Goal: Task Accomplishment & Management: Complete application form

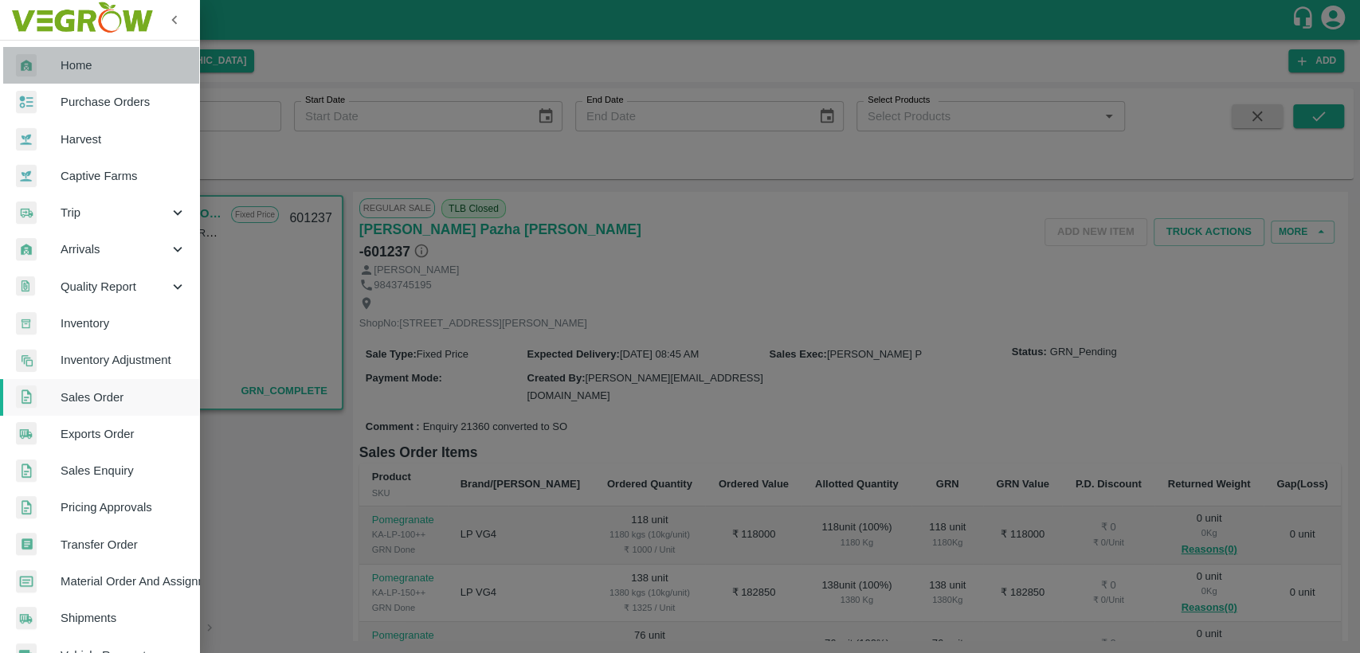
click at [111, 64] on span "Home" at bounding box center [124, 66] width 126 height 18
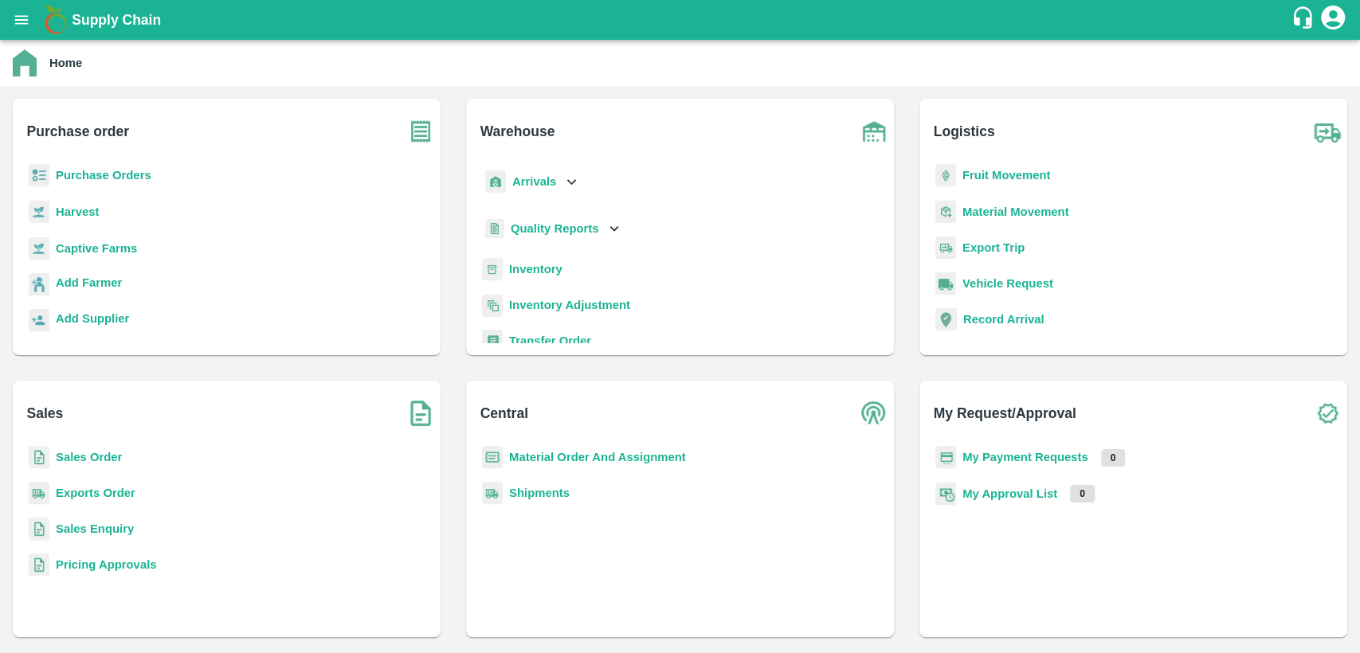
click at [566, 455] on p "Material Order And Assignment" at bounding box center [597, 458] width 177 height 18
click at [566, 455] on b "Material Order And Assignment" at bounding box center [597, 457] width 177 height 13
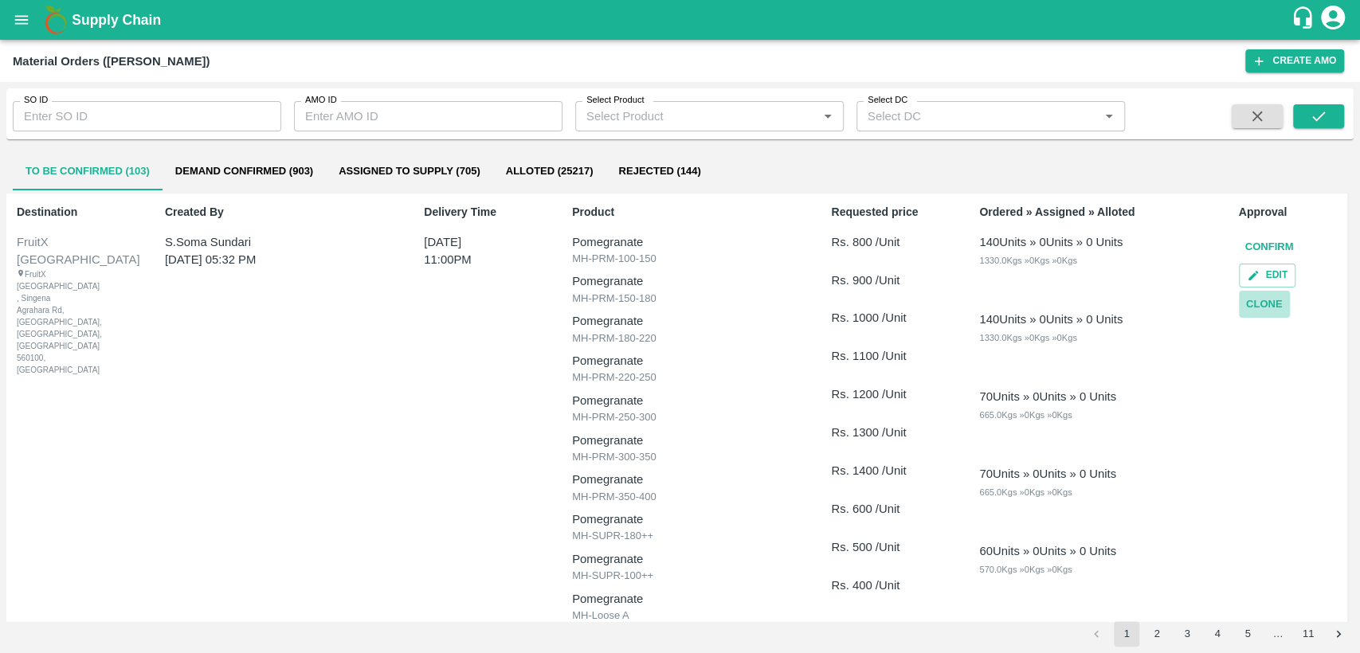
click at [1269, 308] on button "Clone" at bounding box center [1264, 305] width 51 height 28
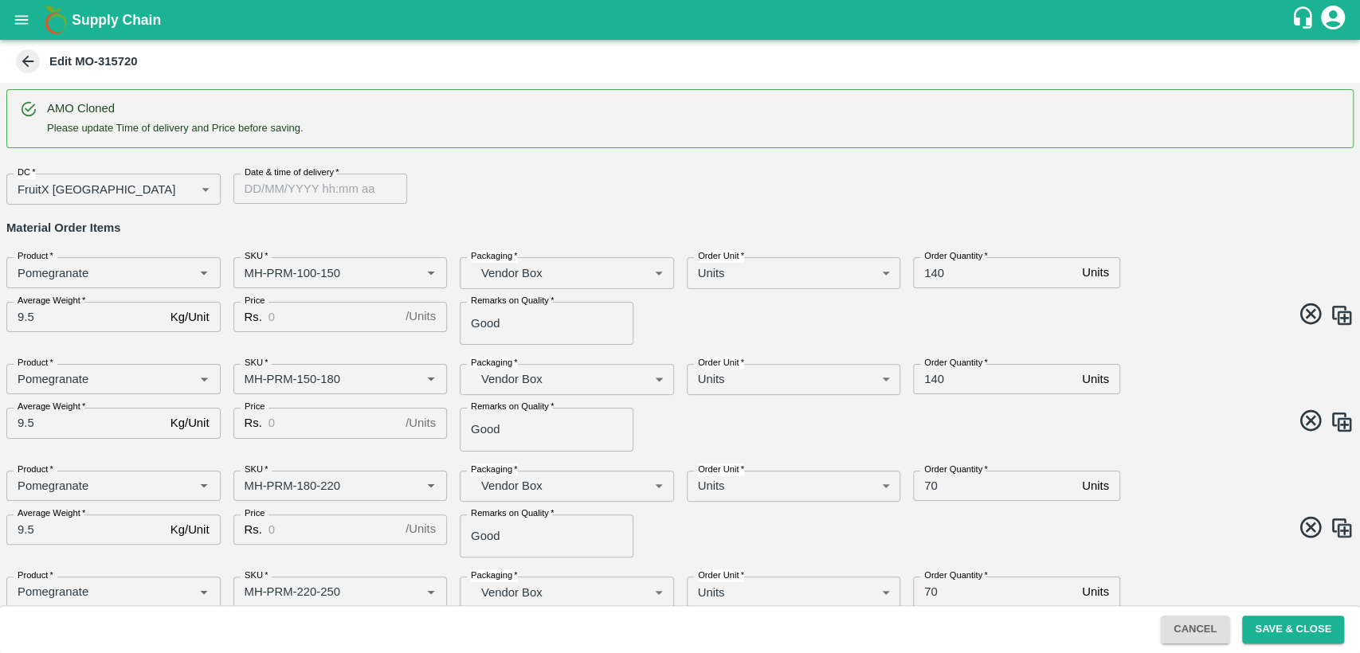
type input "DD/MM/YYYY hh:mm aa"
click at [310, 193] on input "DD/MM/YYYY hh:mm aa" at bounding box center [314, 189] width 163 height 30
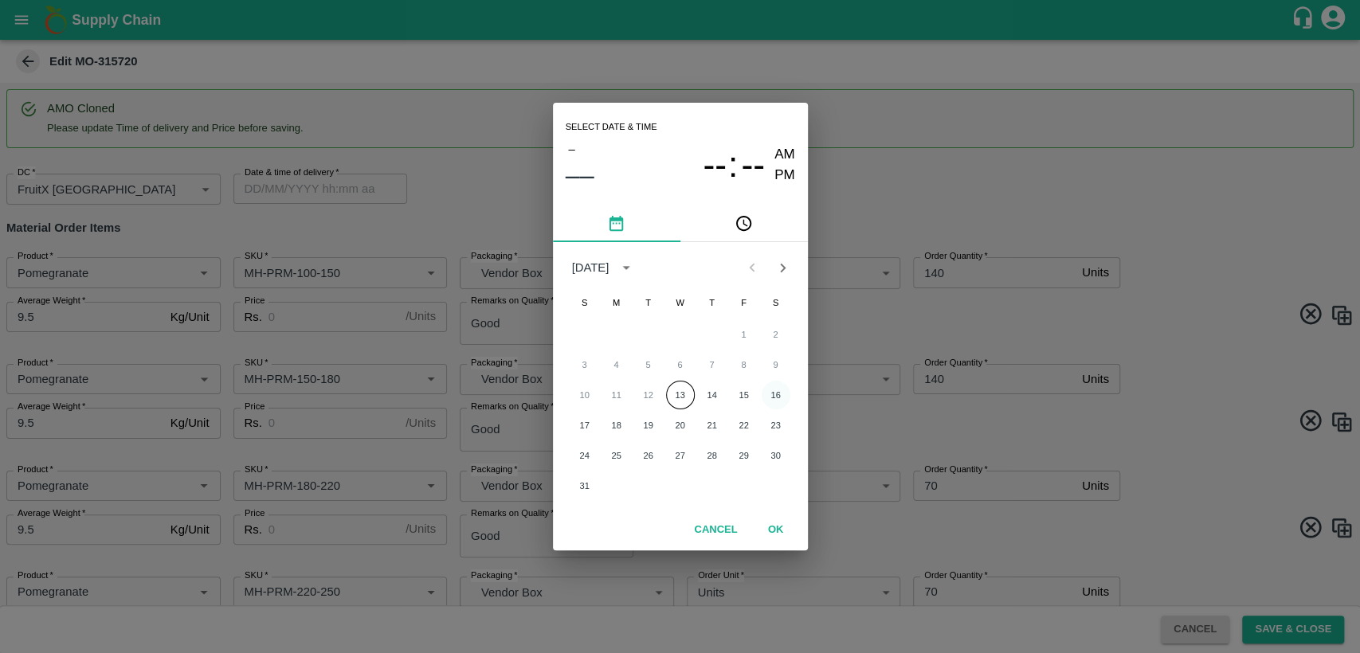
click at [777, 389] on button "16" at bounding box center [776, 395] width 29 height 29
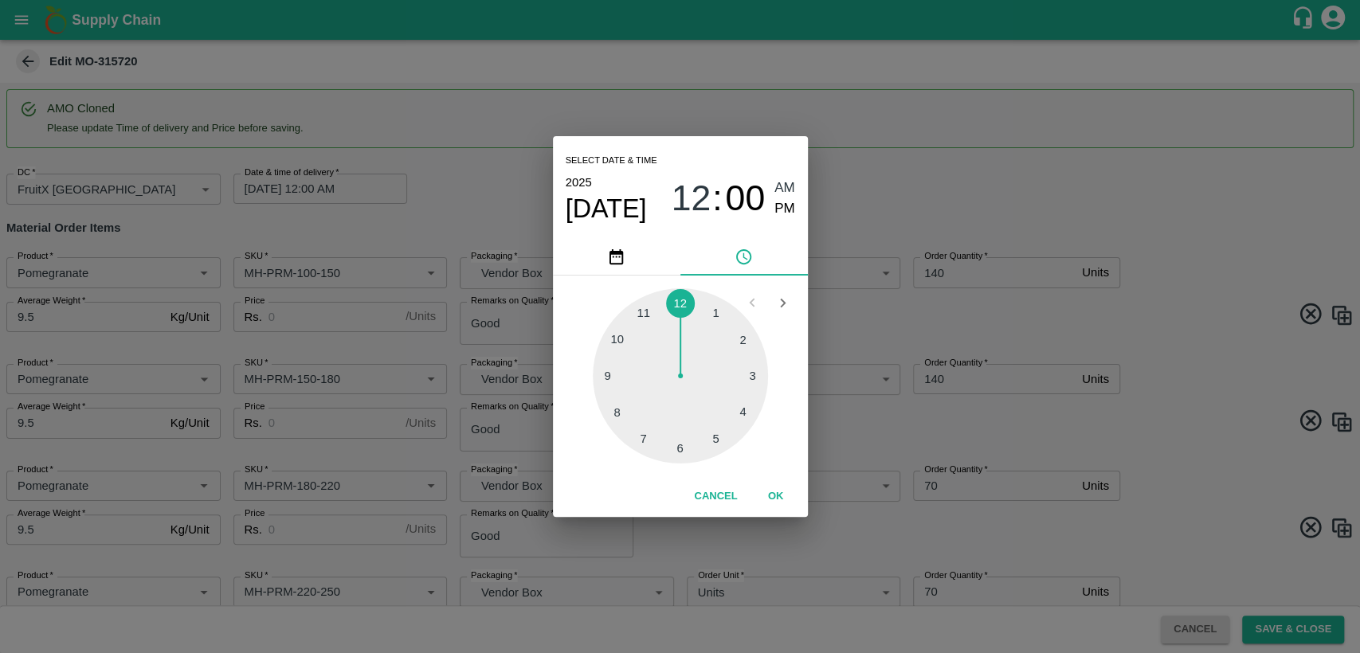
click at [644, 314] on div at bounding box center [680, 375] width 175 height 175
click at [778, 206] on span "PM" at bounding box center [785, 209] width 21 height 22
type input "[DATE] 11:00 PM"
click at [779, 496] on button "OK" at bounding box center [776, 497] width 51 height 28
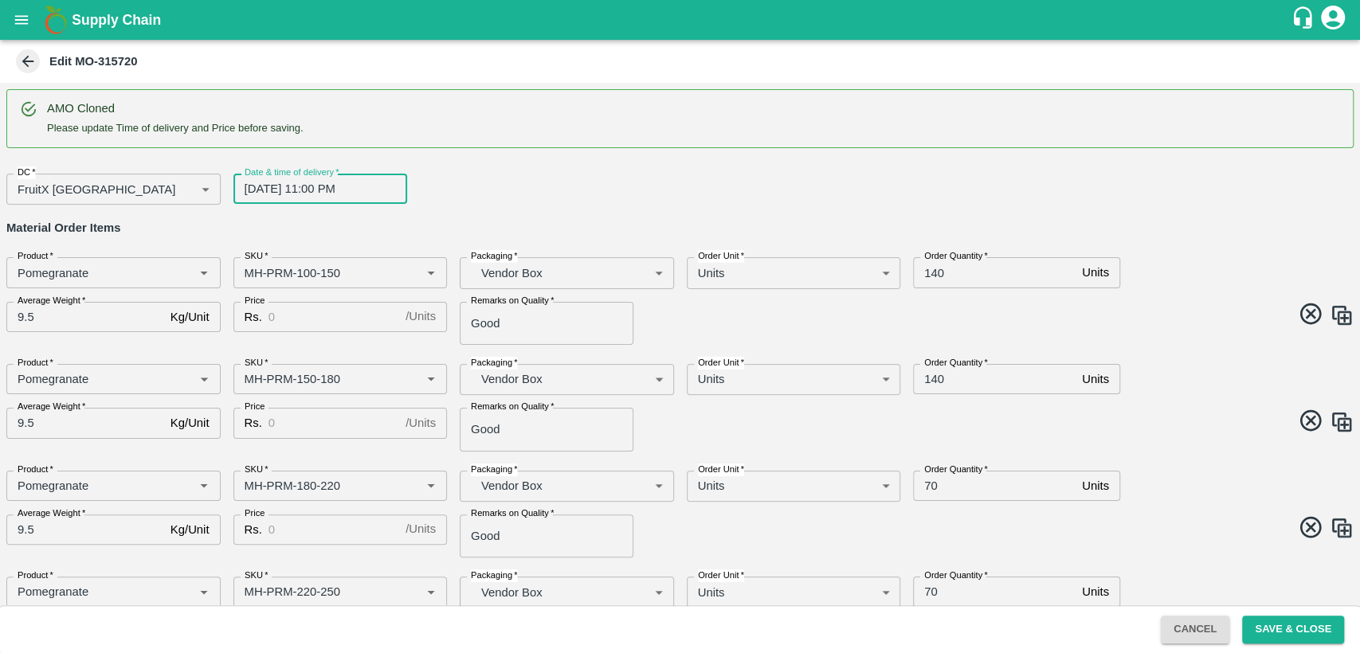
click at [332, 307] on body "Supply Chain Edit MO-315720 AMO Cloned Please update Time of delivery and Price…" at bounding box center [680, 326] width 1360 height 653
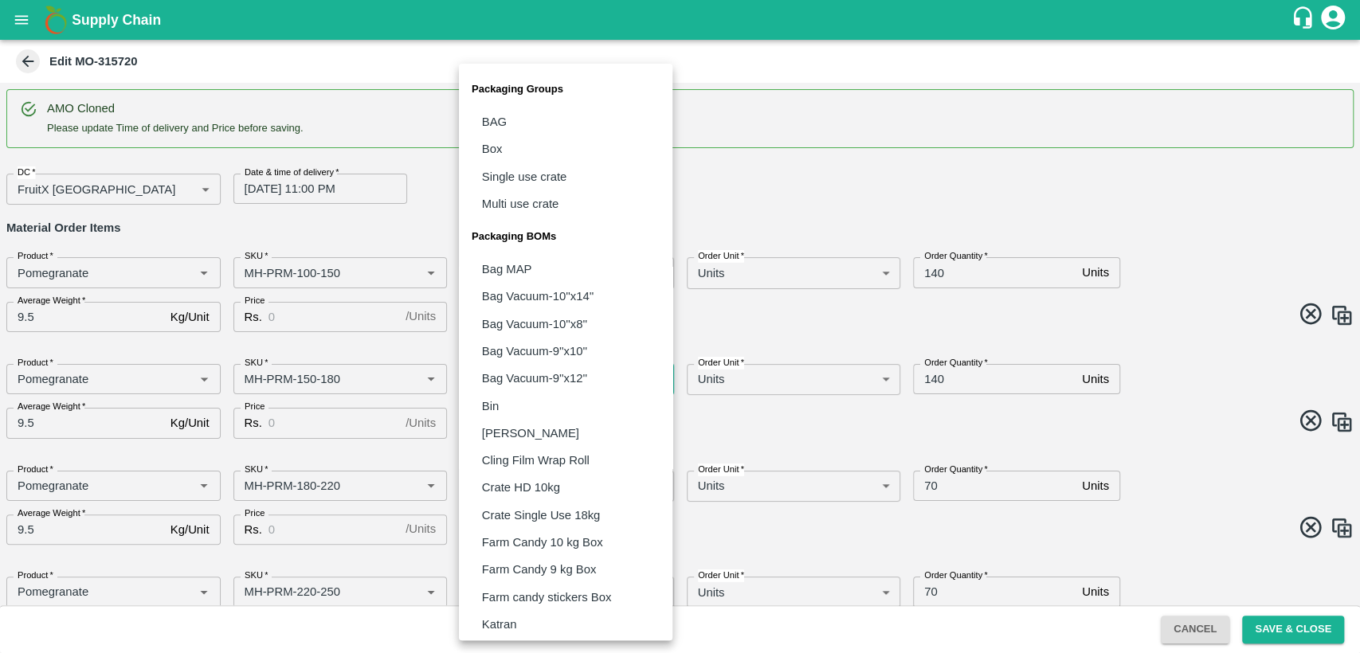
scroll to position [305, 0]
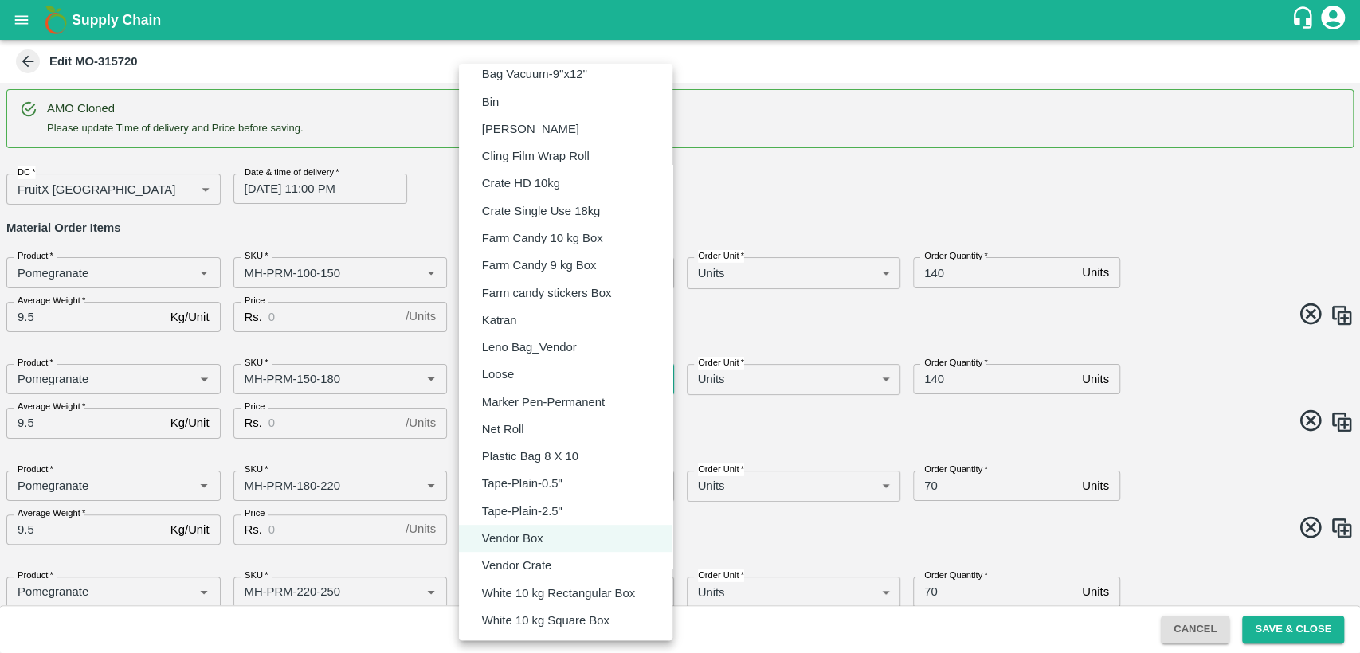
click at [243, 273] on div at bounding box center [680, 326] width 1360 height 653
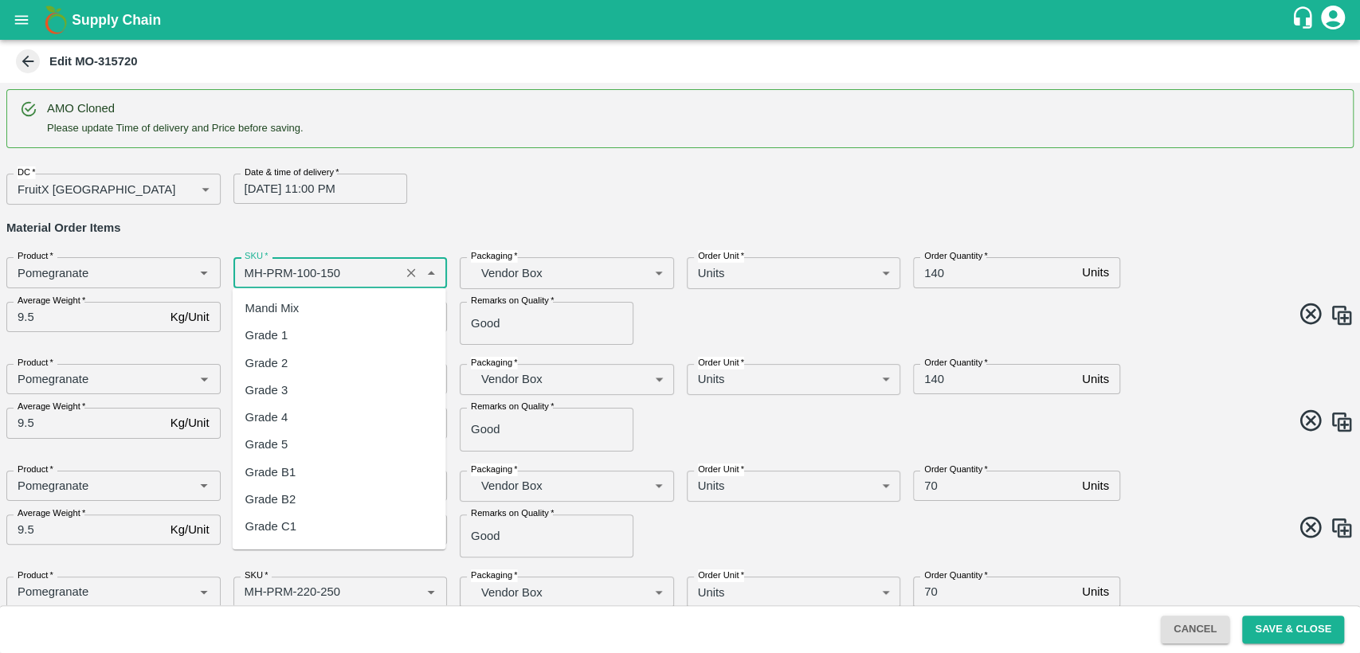
click at [249, 273] on input "SKU   *" at bounding box center [317, 272] width 158 height 21
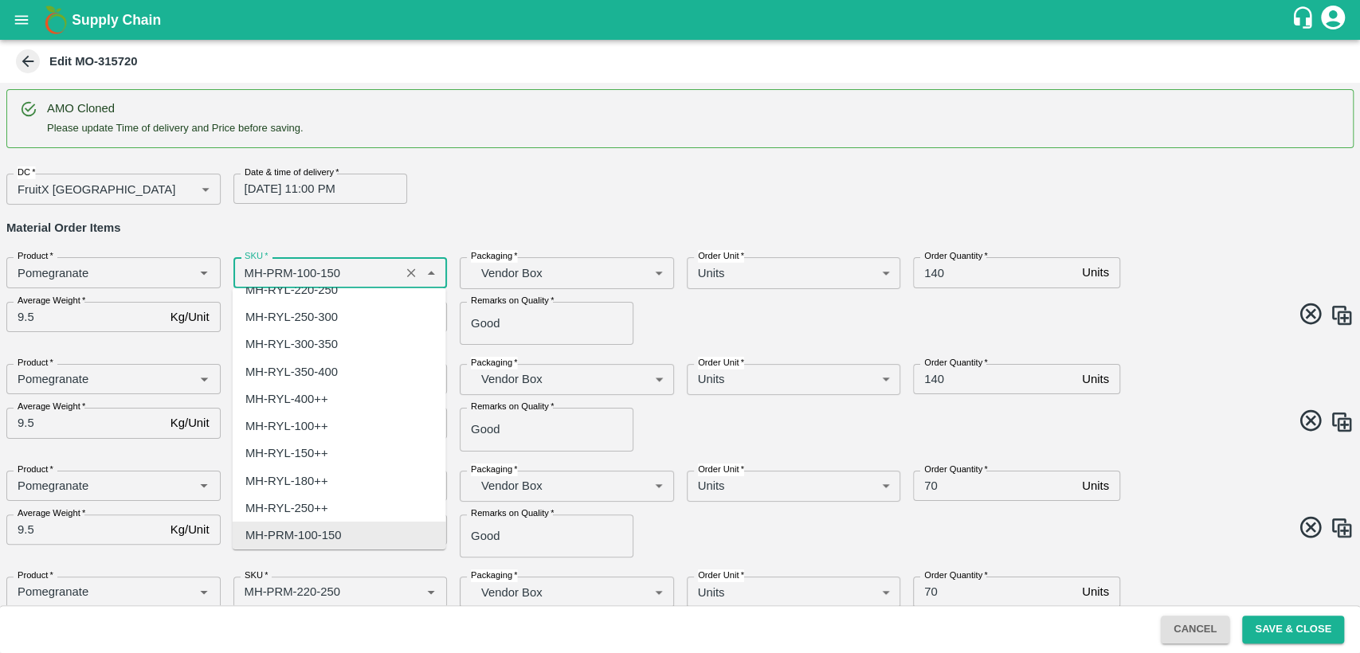
click at [249, 273] on input "SKU   *" at bounding box center [317, 272] width 158 height 21
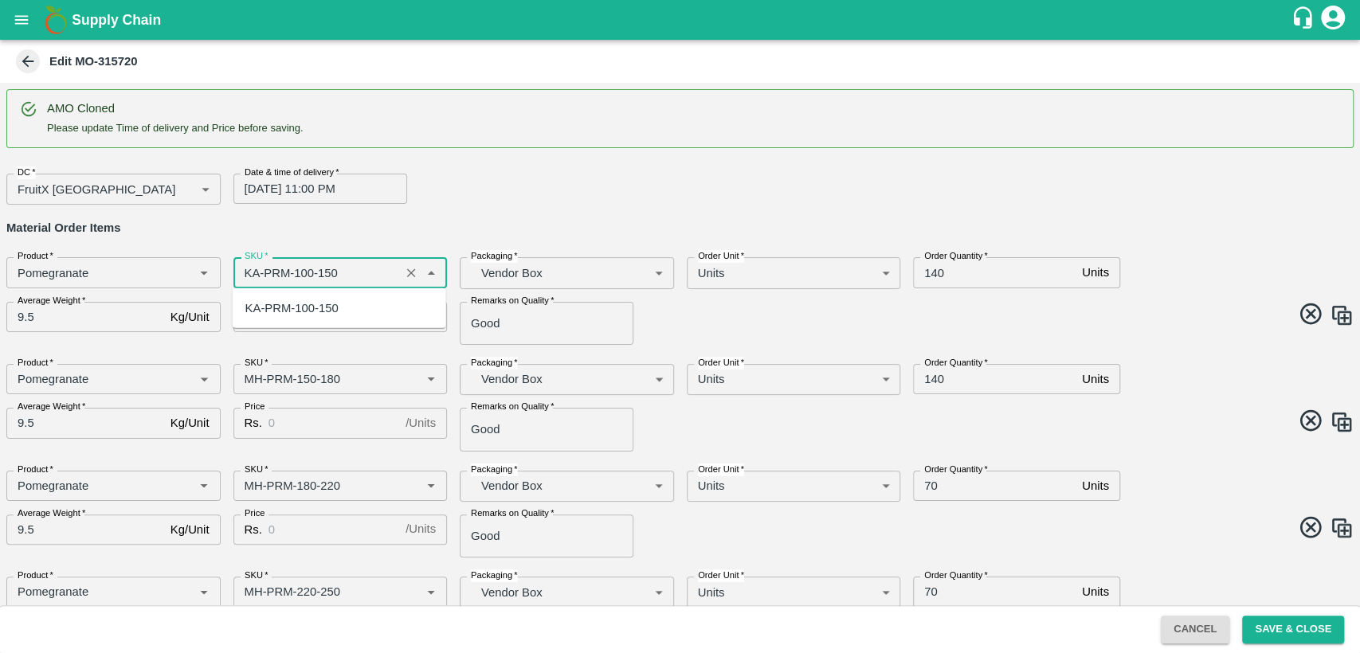
click at [289, 312] on div "KA-PRM-100-150" at bounding box center [291, 309] width 93 height 18
type input "KA-PRM-100-150"
click at [289, 312] on input "Price" at bounding box center [334, 317] width 131 height 30
type input "800"
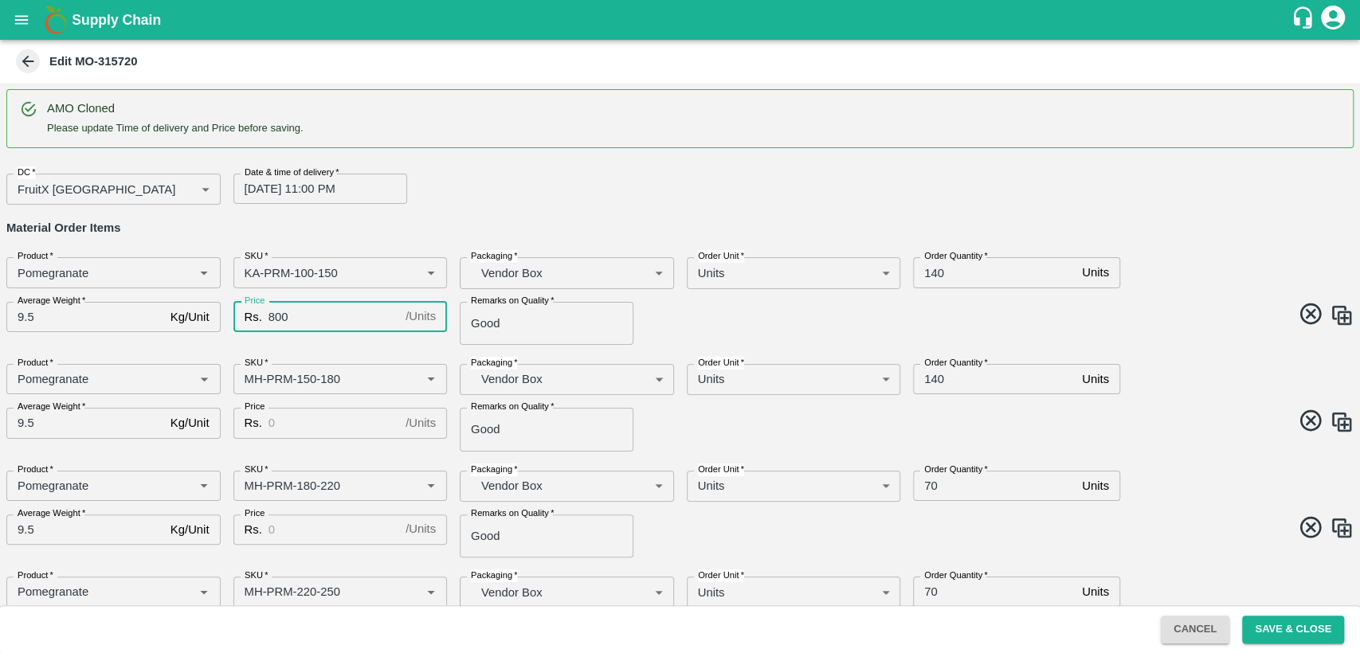
click at [934, 273] on input "140" at bounding box center [994, 272] width 163 height 30
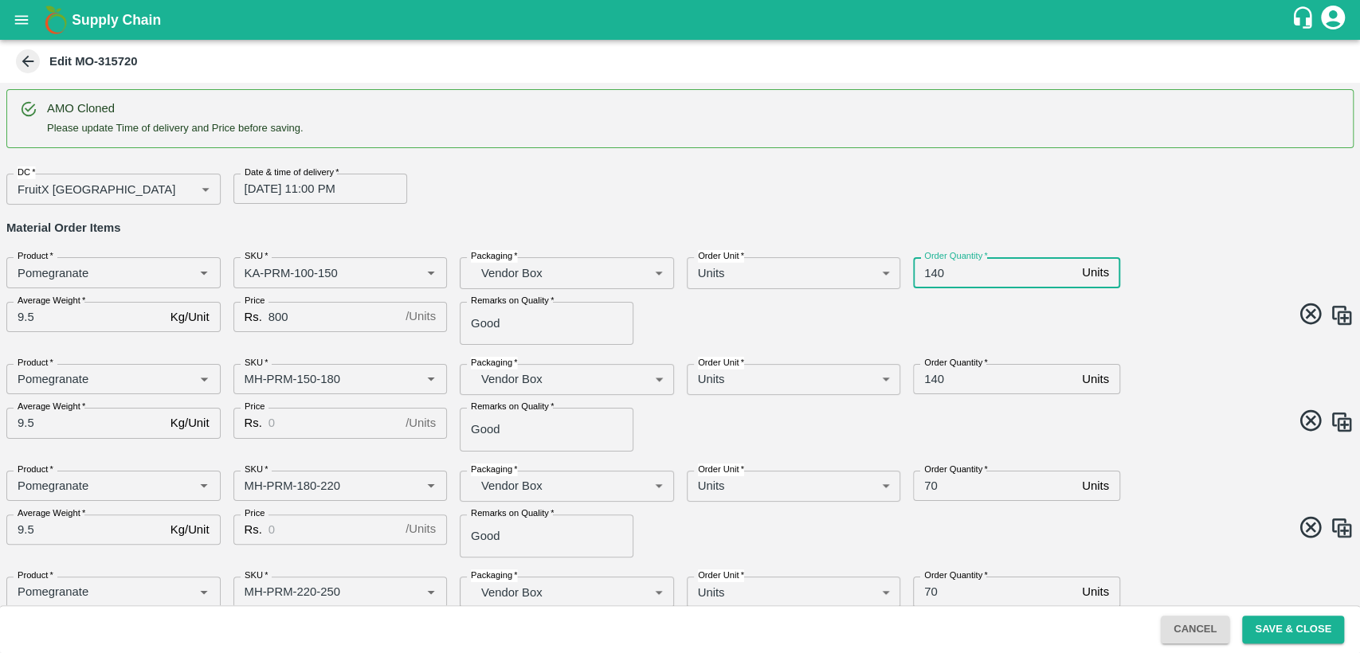
click at [934, 273] on input "140" at bounding box center [994, 272] width 163 height 30
type input "20"
click at [935, 371] on input "140" at bounding box center [994, 379] width 163 height 30
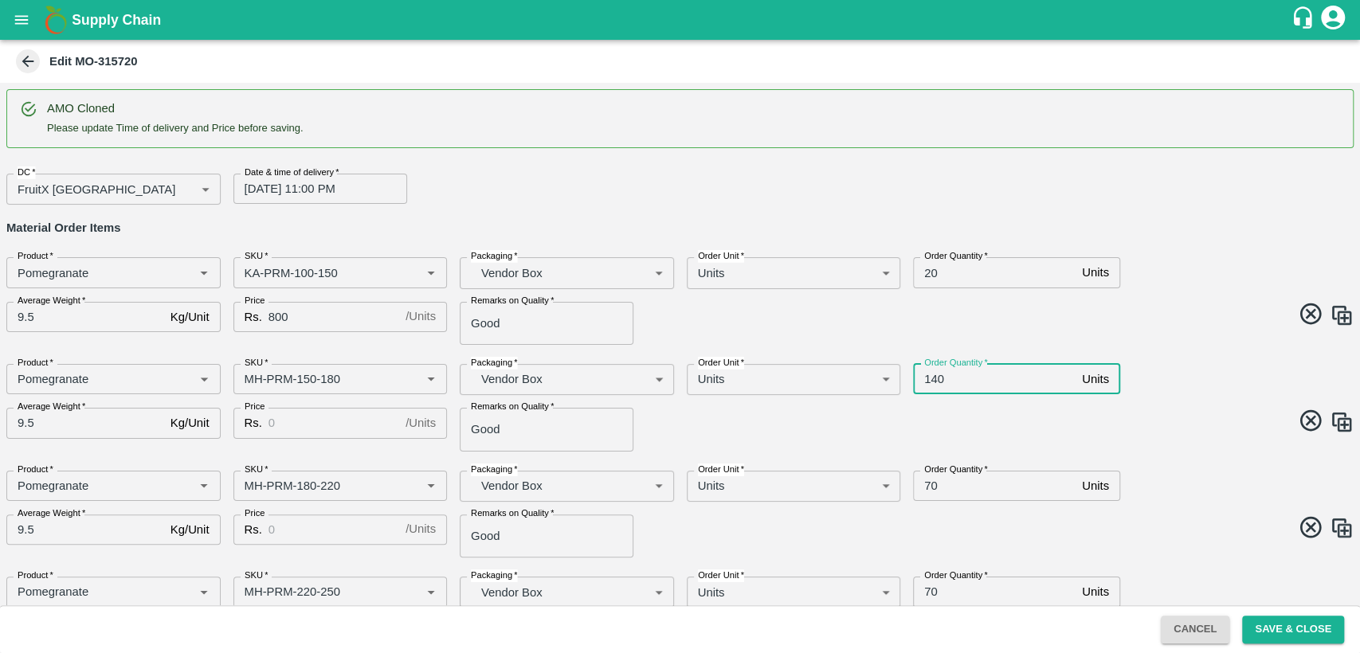
click at [935, 371] on input "140" at bounding box center [994, 379] width 163 height 30
type input "20"
click at [1006, 433] on span at bounding box center [1014, 423] width 681 height 31
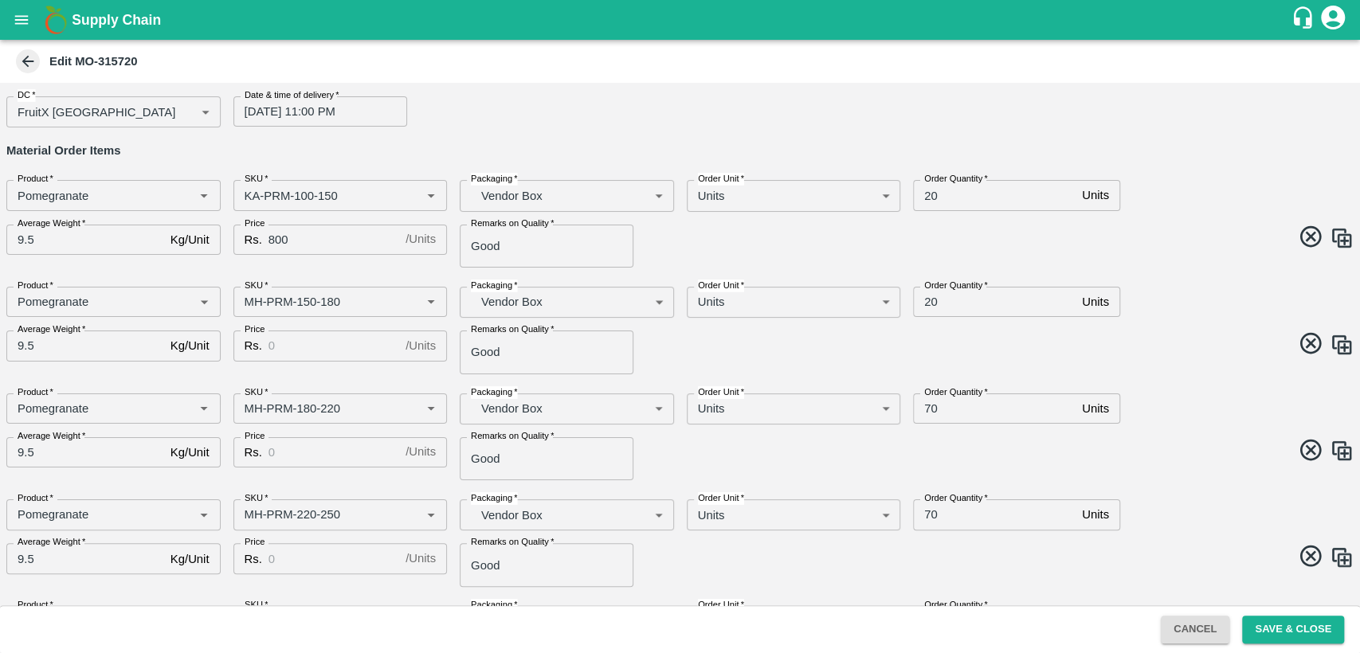
scroll to position [108, 0]
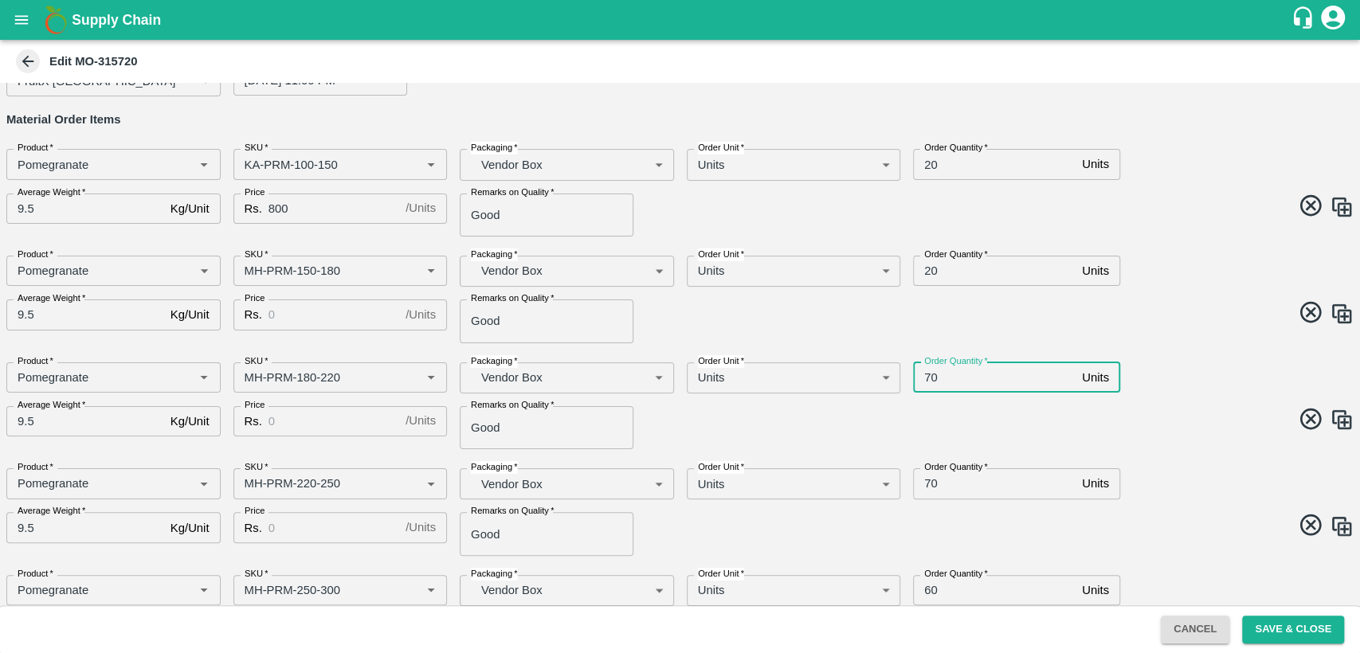
click at [928, 378] on input "70" at bounding box center [994, 378] width 163 height 30
type input "20"
click at [930, 484] on input "70" at bounding box center [994, 484] width 163 height 30
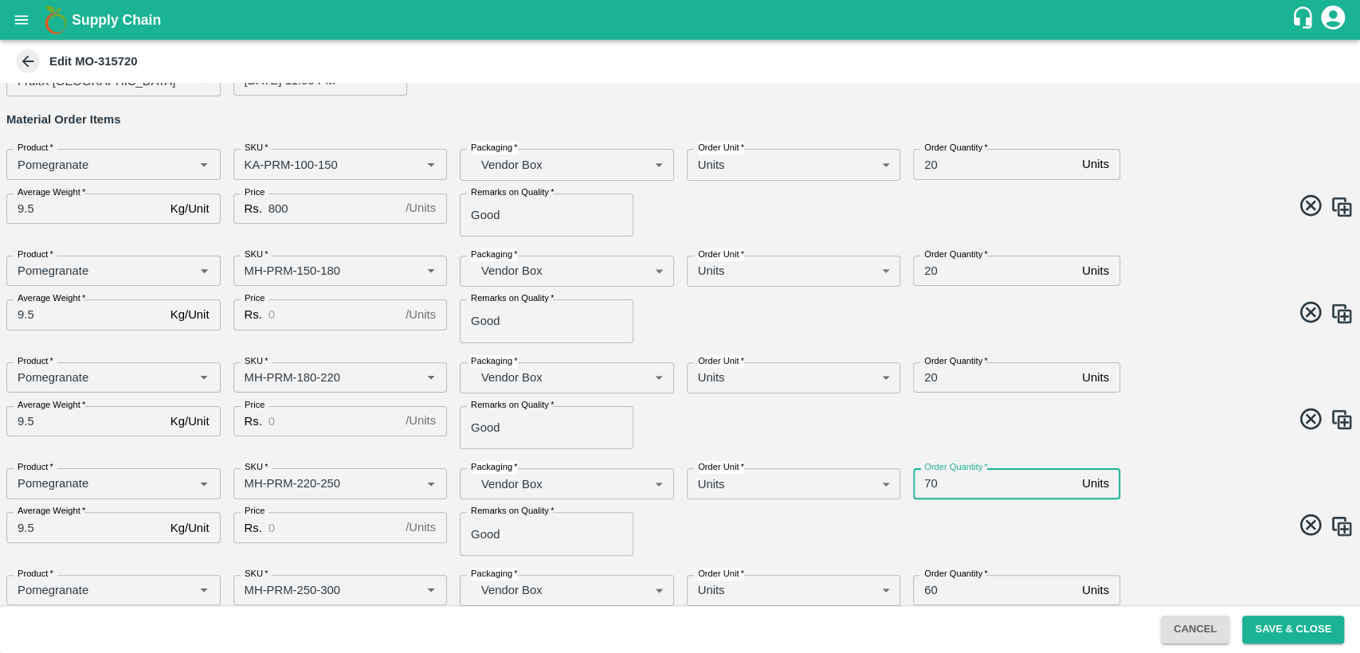
click at [930, 484] on input "70" at bounding box center [994, 484] width 163 height 30
click at [928, 170] on input "20" at bounding box center [994, 164] width 163 height 30
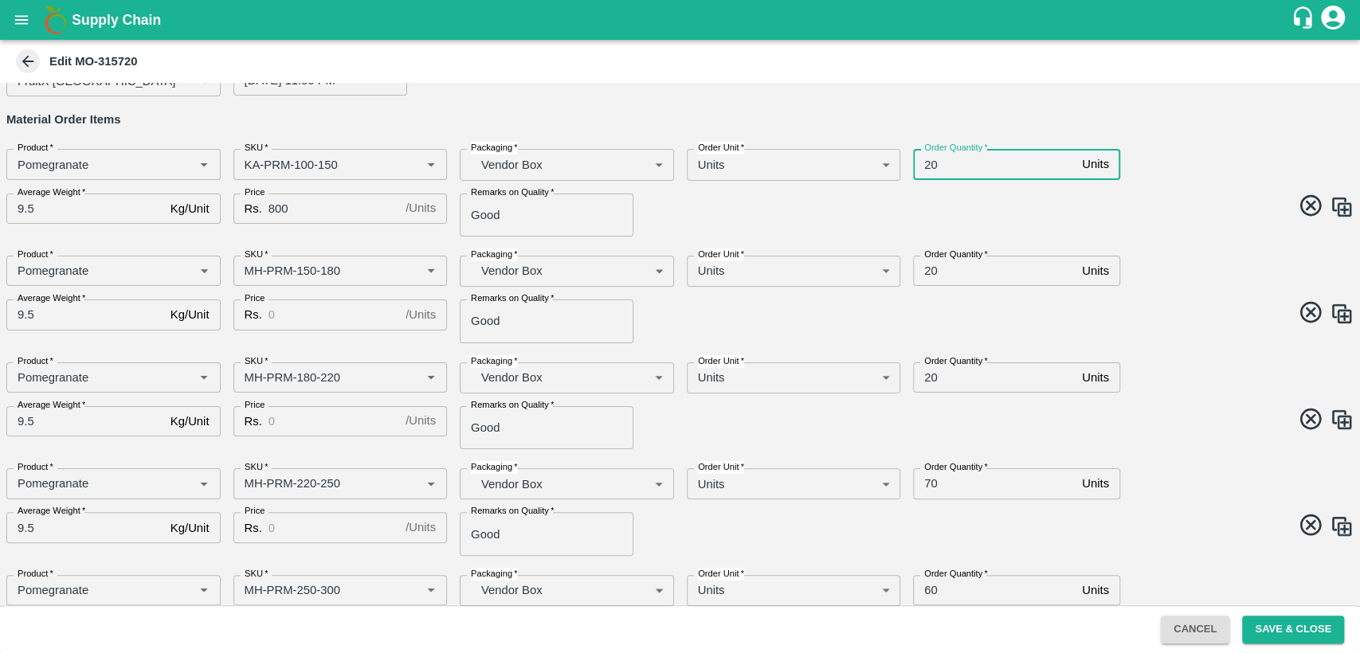
click at [928, 170] on input "20" at bounding box center [994, 164] width 163 height 30
type input "10"
click at [929, 269] on input "20" at bounding box center [994, 271] width 163 height 30
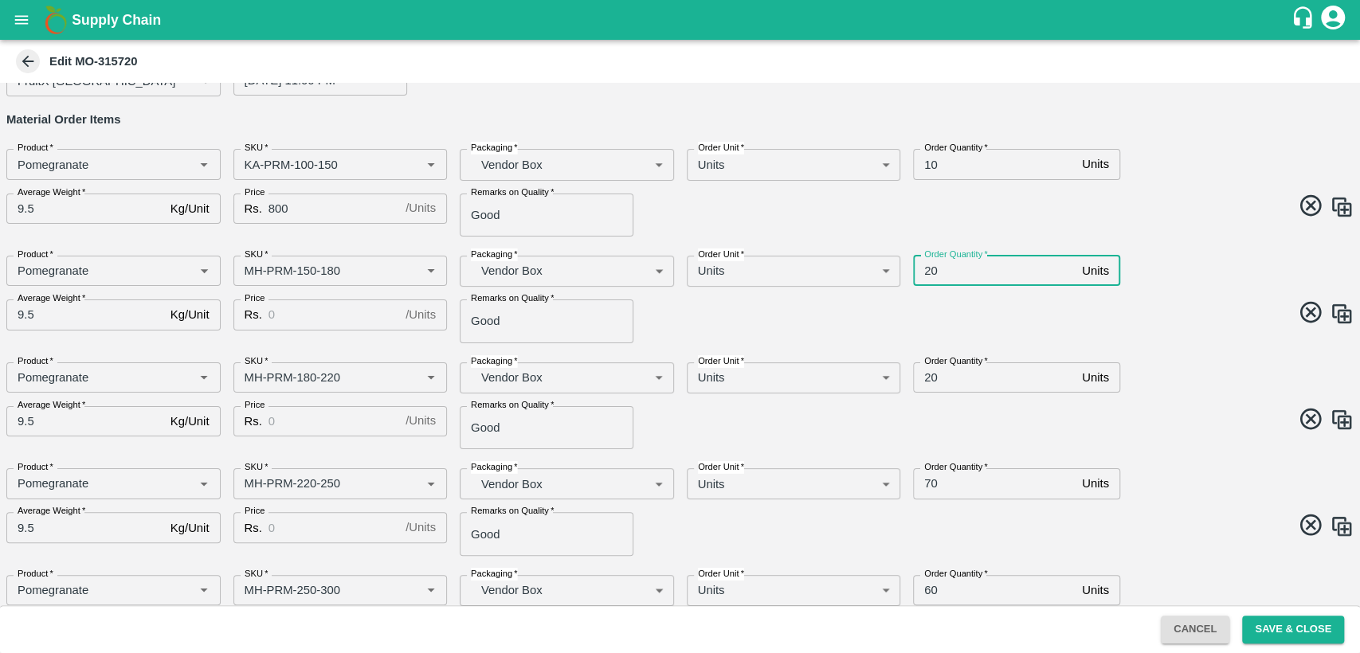
click at [929, 269] on input "20" at bounding box center [994, 271] width 163 height 30
type input "10"
click at [929, 379] on input "20" at bounding box center [994, 378] width 163 height 30
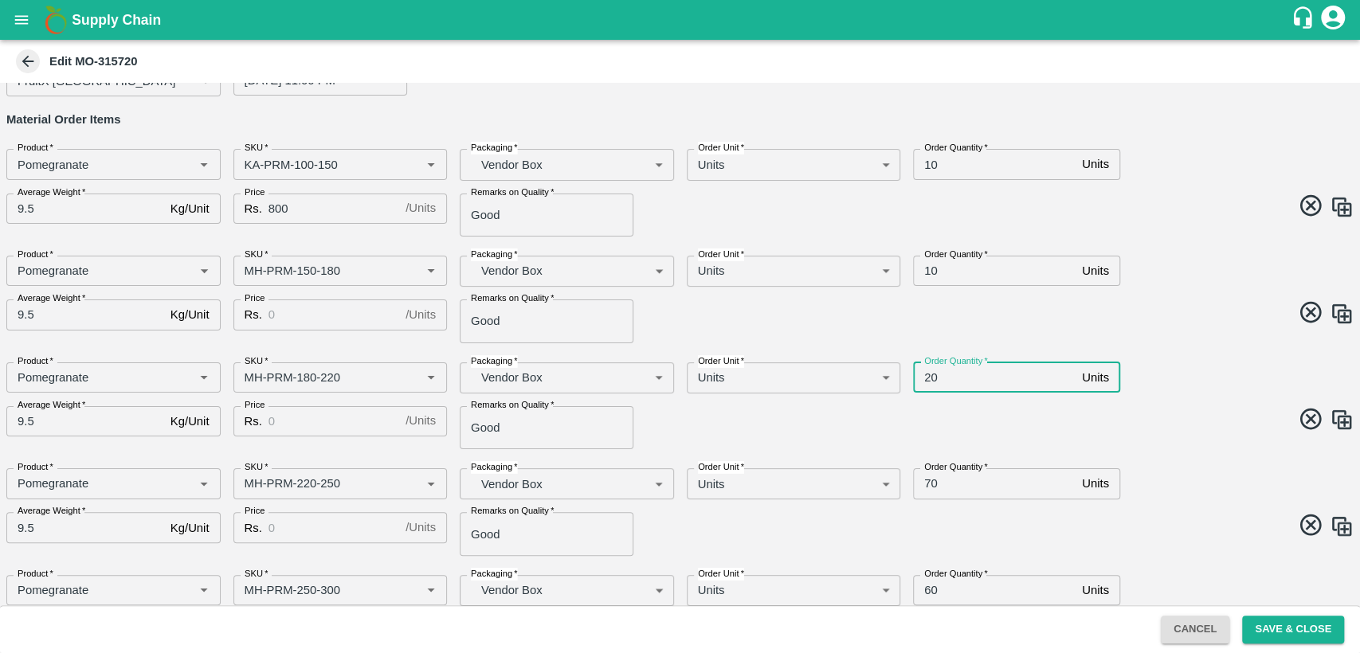
click at [929, 379] on input "20" at bounding box center [994, 378] width 163 height 30
type input "10"
click at [252, 269] on input "SKU   *" at bounding box center [317, 271] width 158 height 21
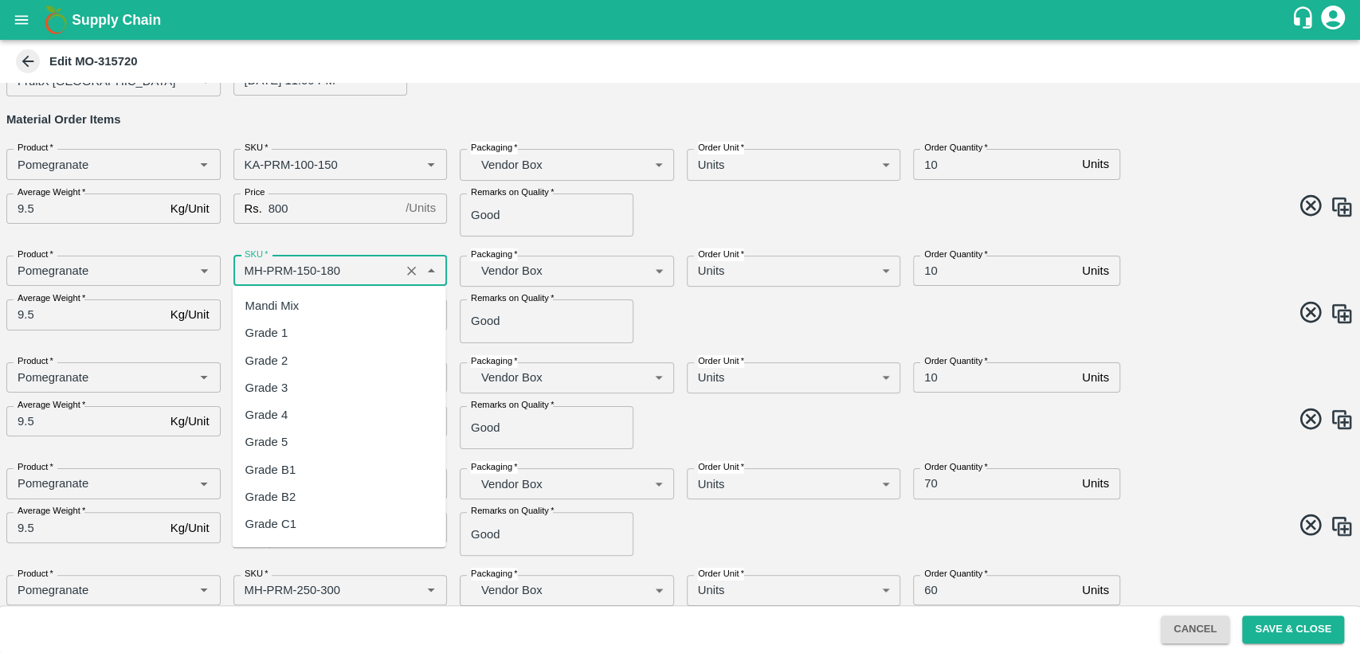
click at [252, 269] on input "SKU   *" at bounding box center [317, 271] width 158 height 21
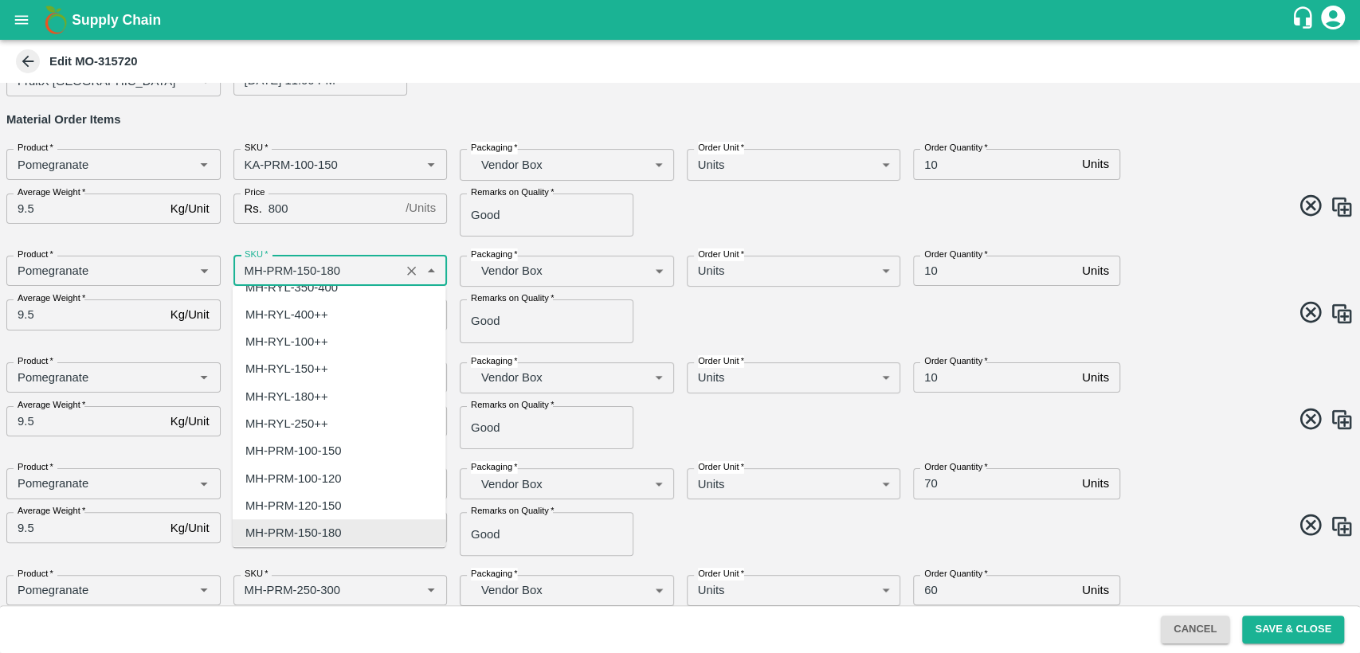
click at [252, 269] on input "SKU   *" at bounding box center [317, 271] width 158 height 21
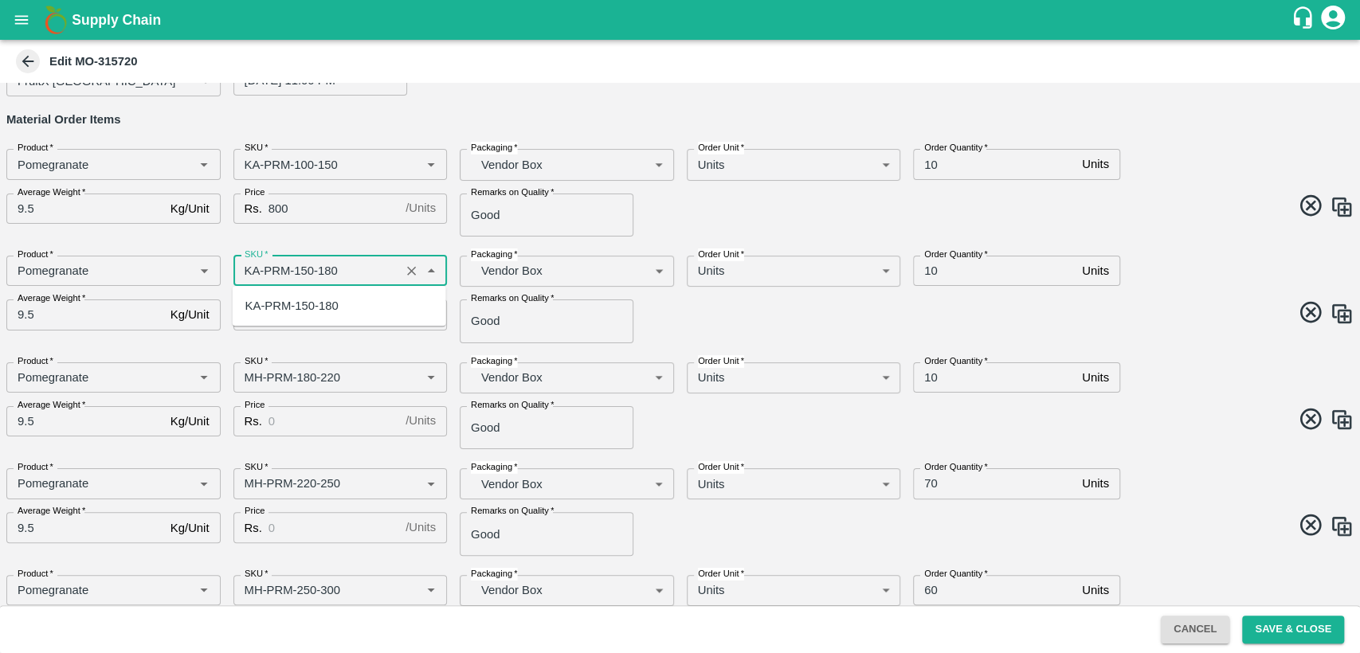
click at [270, 301] on div "KA-PRM-150-180" at bounding box center [291, 306] width 93 height 18
type input "KA-PRM-150-180"
click at [280, 320] on input "Price" at bounding box center [334, 315] width 131 height 30
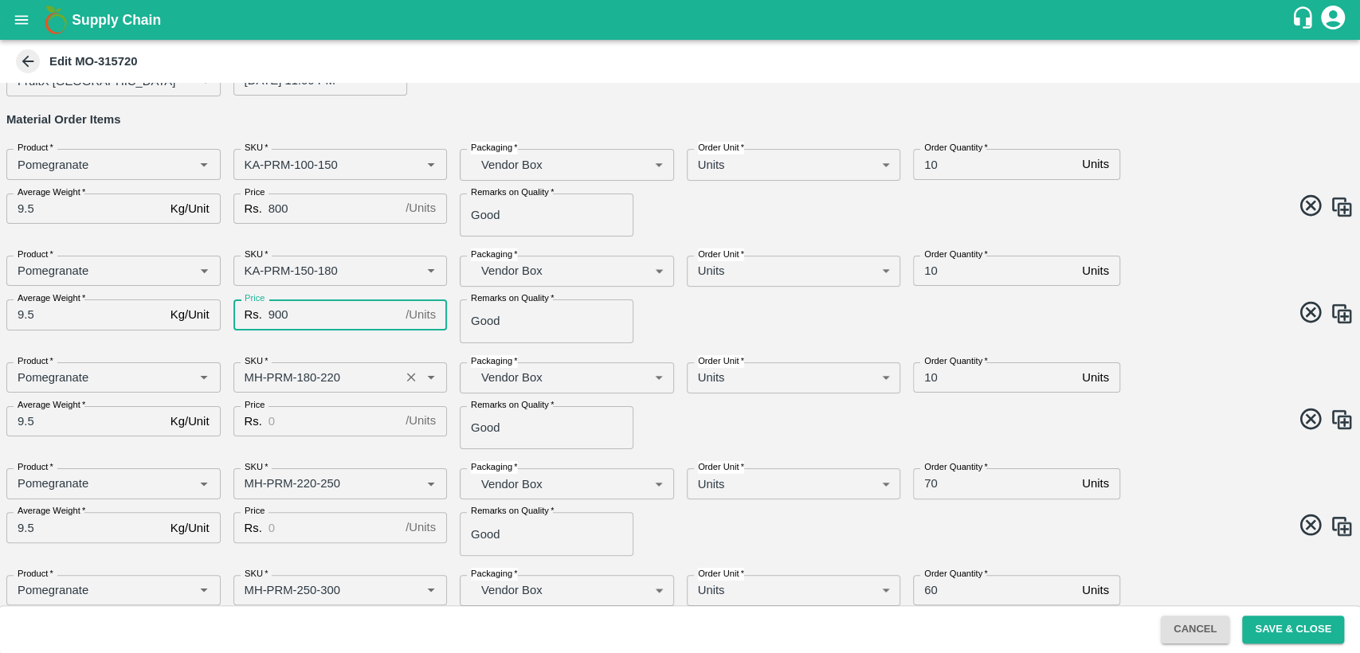
type input "900"
click at [248, 382] on input "SKU   *" at bounding box center [317, 377] width 158 height 21
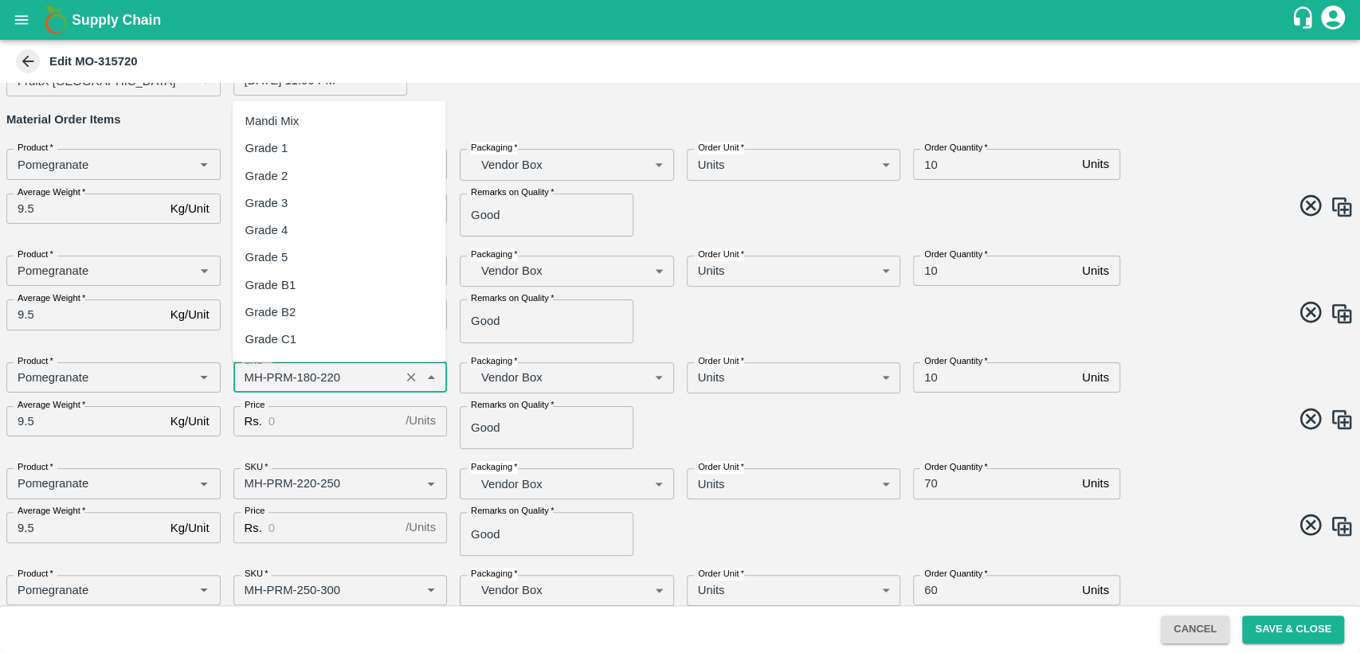
click at [248, 382] on input "SKU   *" at bounding box center [317, 377] width 158 height 21
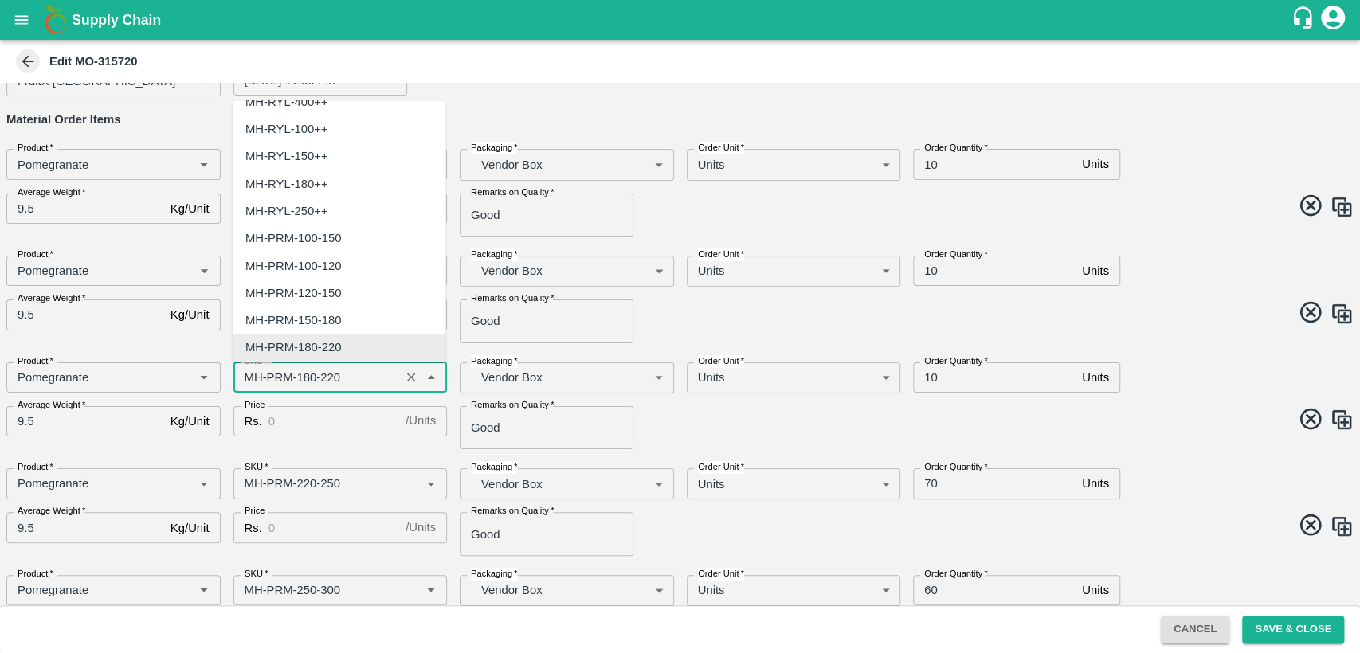
click at [249, 379] on input "SKU   *" at bounding box center [317, 377] width 158 height 21
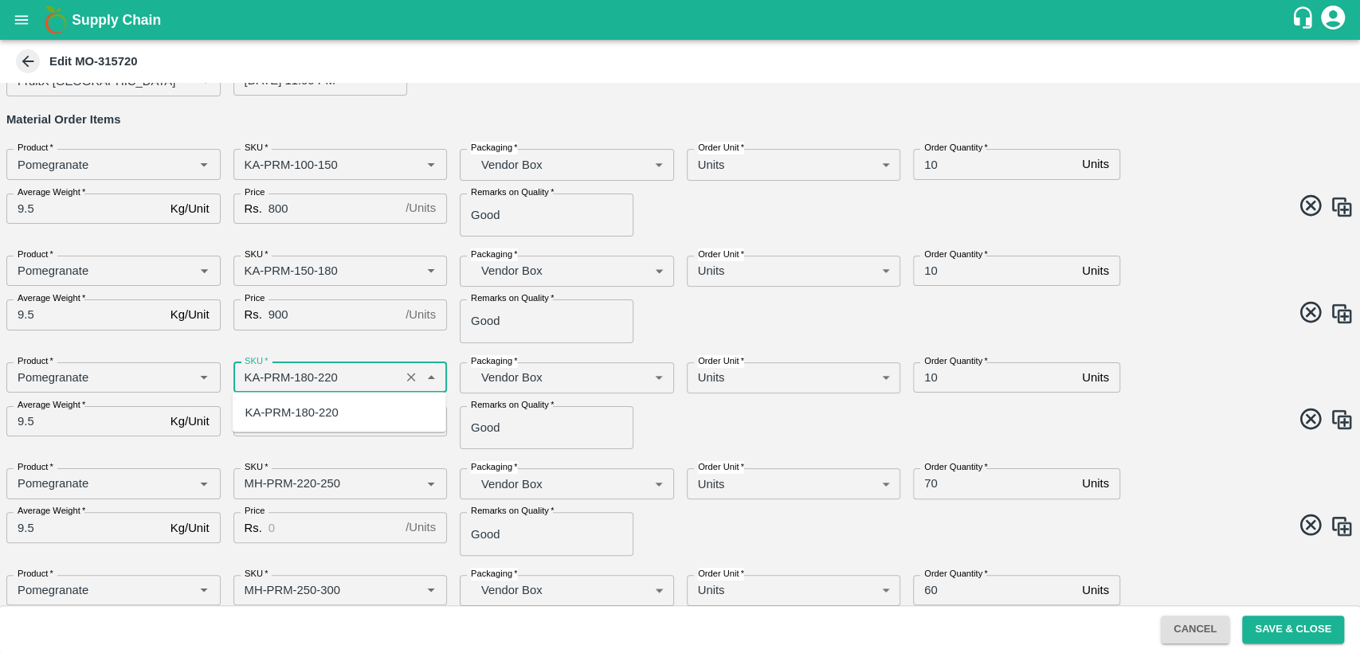
click at [280, 415] on div "KA-PRM-180-220" at bounding box center [291, 412] width 93 height 18
type input "KA-PRM-180-220"
click at [280, 415] on input "Price" at bounding box center [334, 421] width 131 height 30
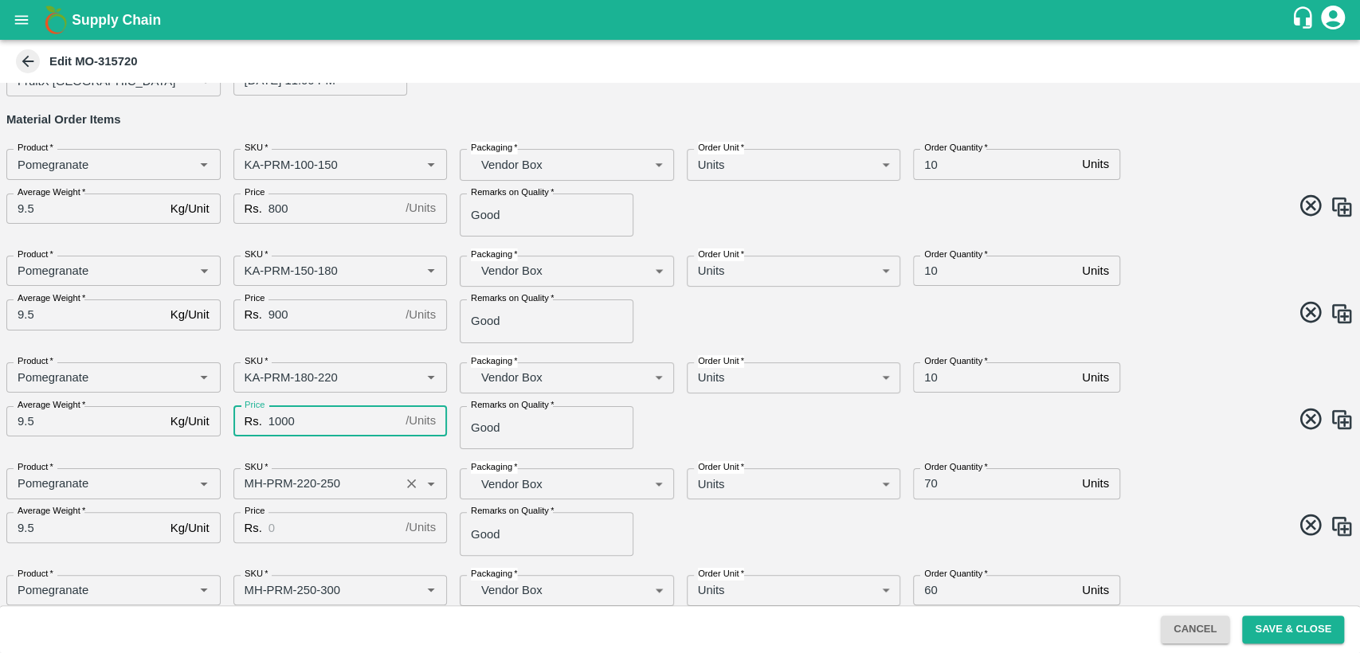
type input "1000"
click at [249, 483] on input "SKU   *" at bounding box center [317, 483] width 158 height 21
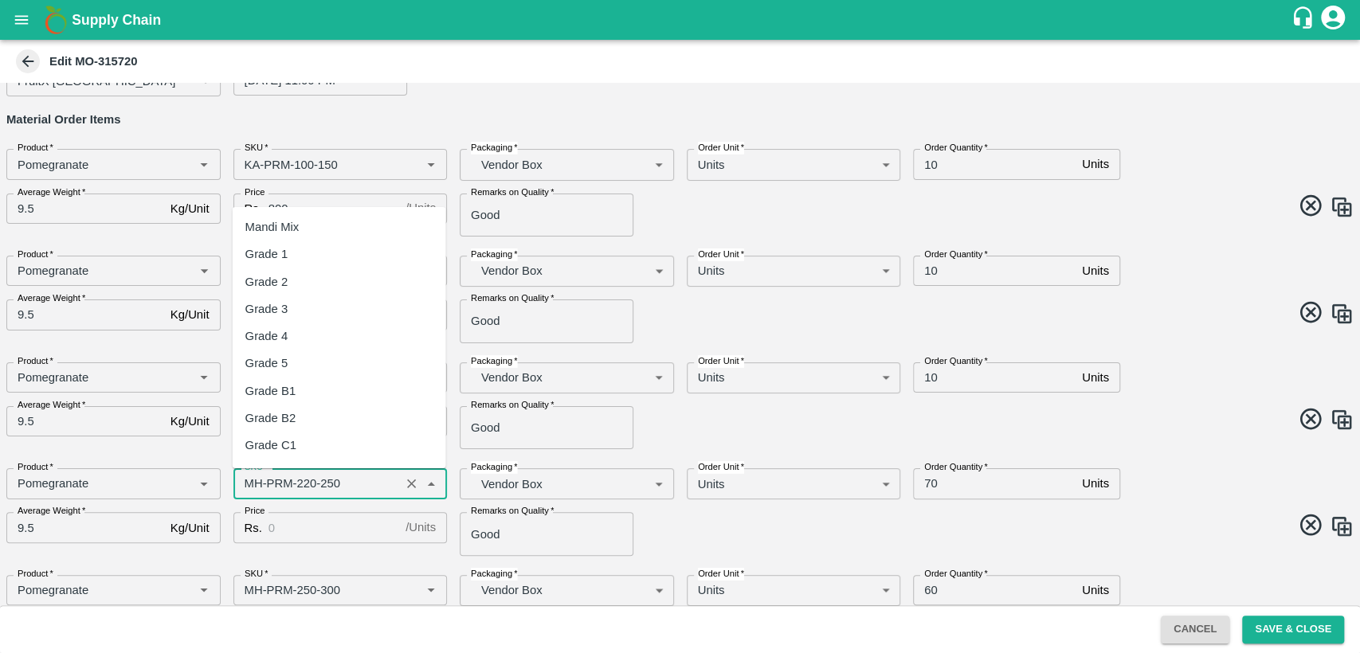
click at [249, 483] on input "SKU   *" at bounding box center [317, 483] width 158 height 21
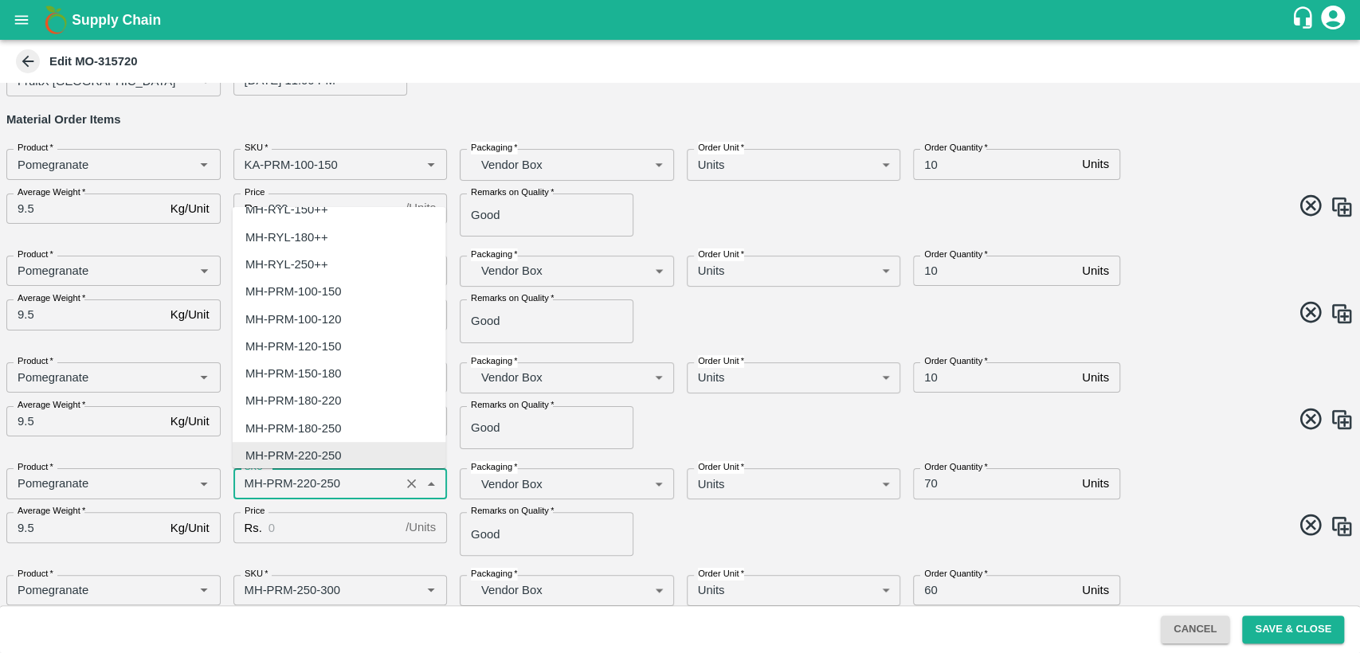
click at [249, 483] on input "SKU   *" at bounding box center [317, 483] width 158 height 21
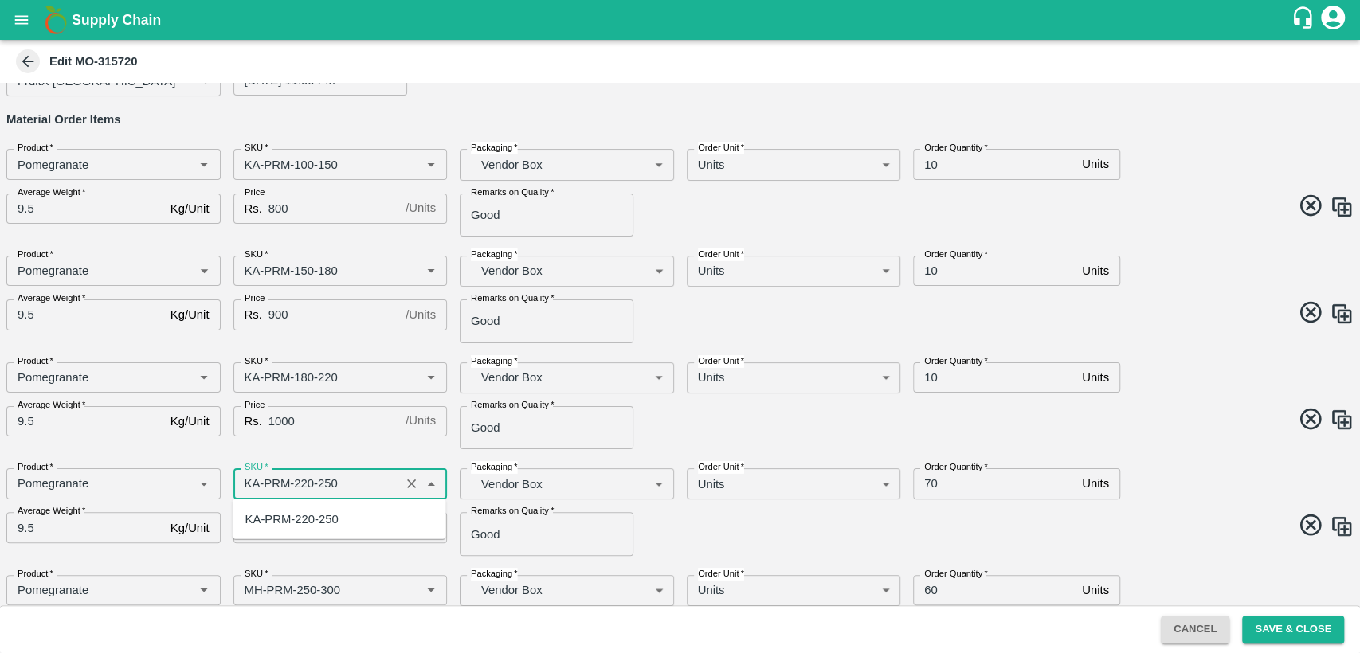
click at [304, 528] on div "KA-PRM-220-250" at bounding box center [291, 520] width 93 height 18
type input "KA-PRM-220-250"
click at [304, 528] on input "Price" at bounding box center [334, 527] width 131 height 30
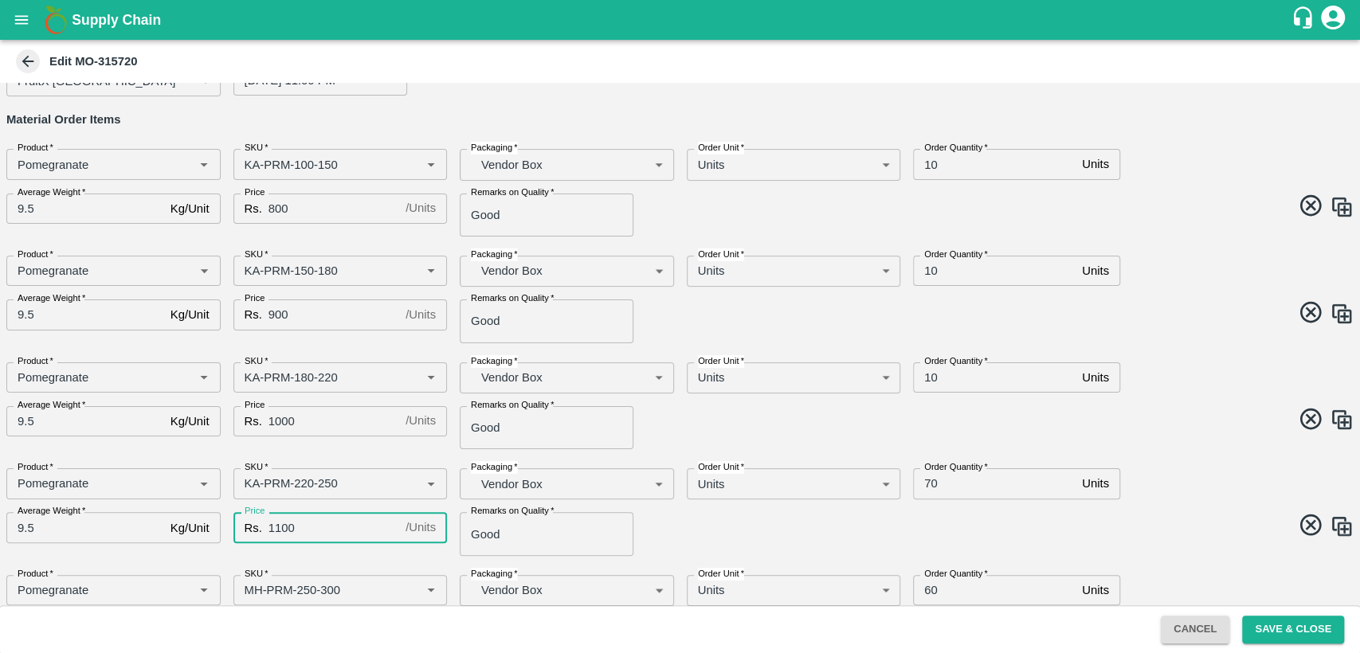
type input "1100"
click at [928, 483] on input "70" at bounding box center [994, 484] width 163 height 30
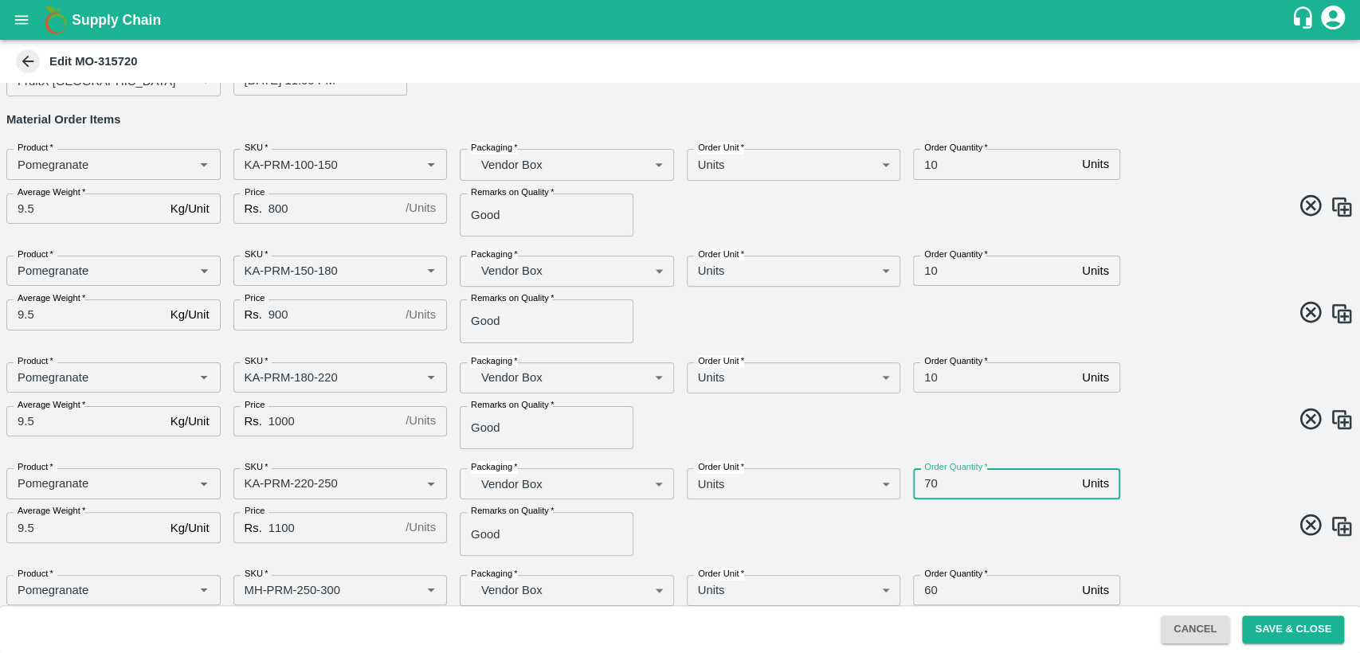
click at [928, 483] on input "70" at bounding box center [994, 484] width 163 height 30
type input "10"
click at [1177, 437] on div "Product   * Product   * SKU   * SKU   * Packaging   * Vendor Box BOM/276 Packag…" at bounding box center [674, 400] width 1360 height 100
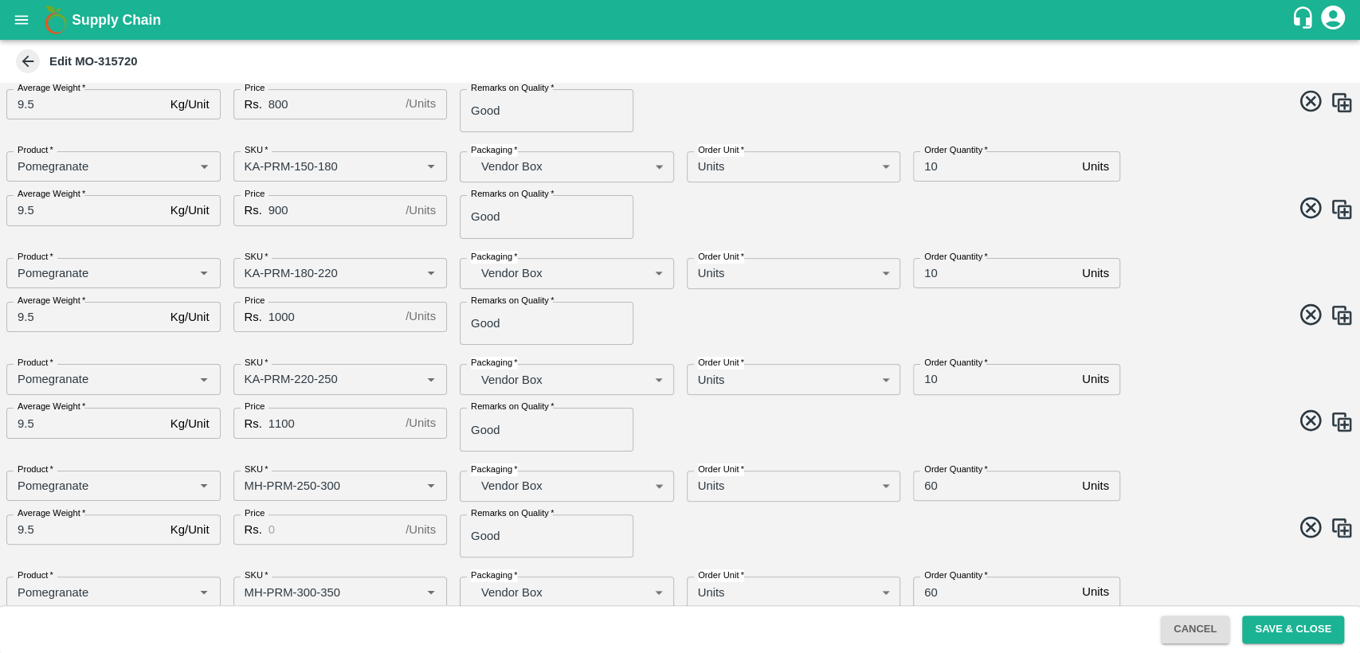
scroll to position [218, 0]
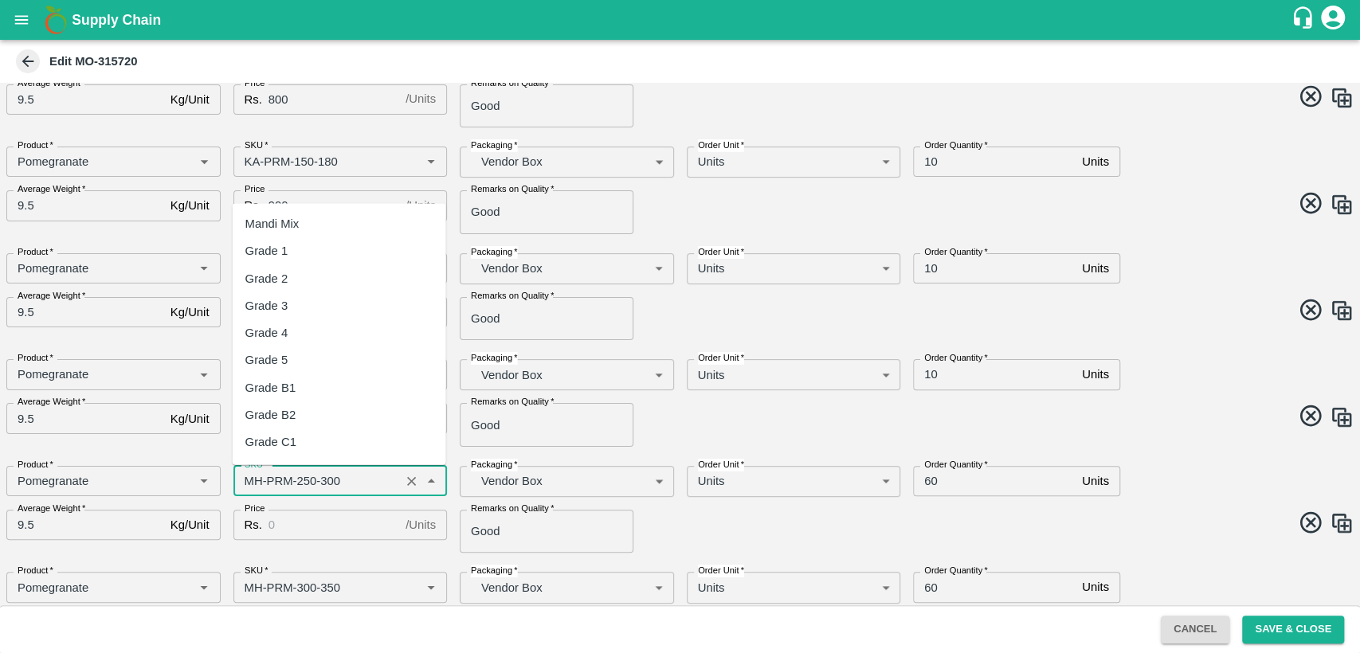
click at [251, 482] on input "SKU   *" at bounding box center [317, 481] width 158 height 21
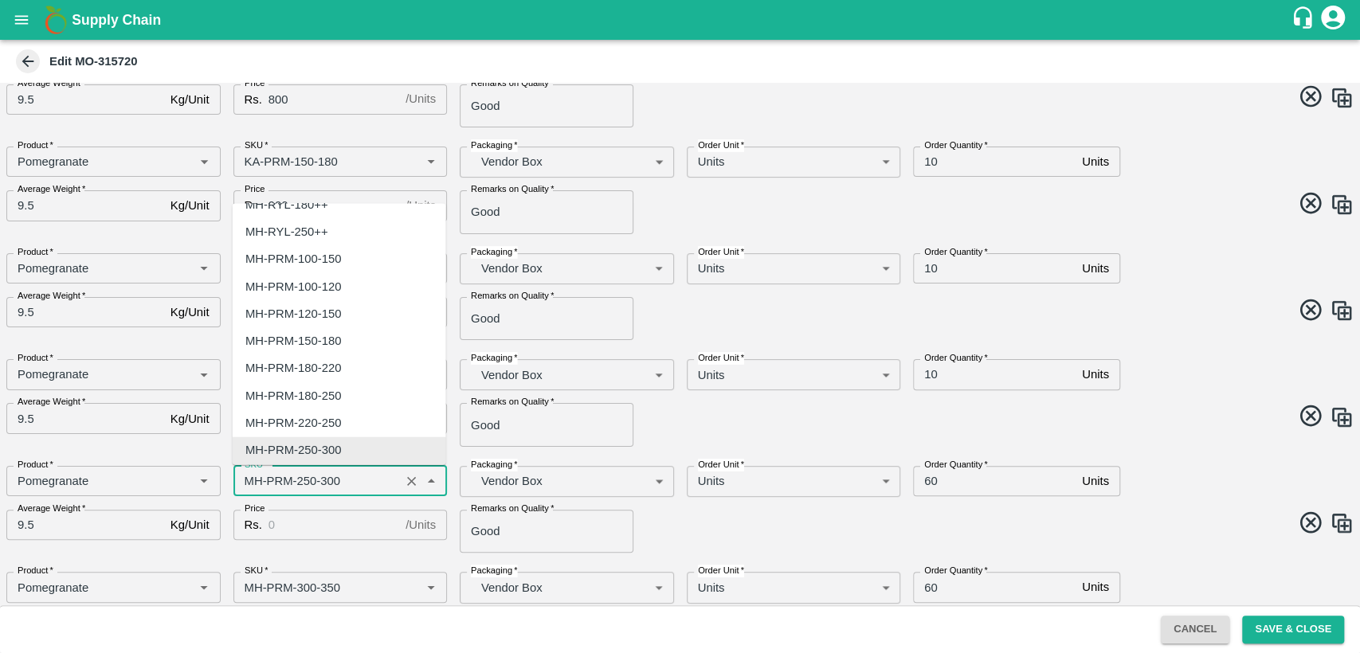
click at [251, 482] on input "SKU   *" at bounding box center [317, 481] width 158 height 21
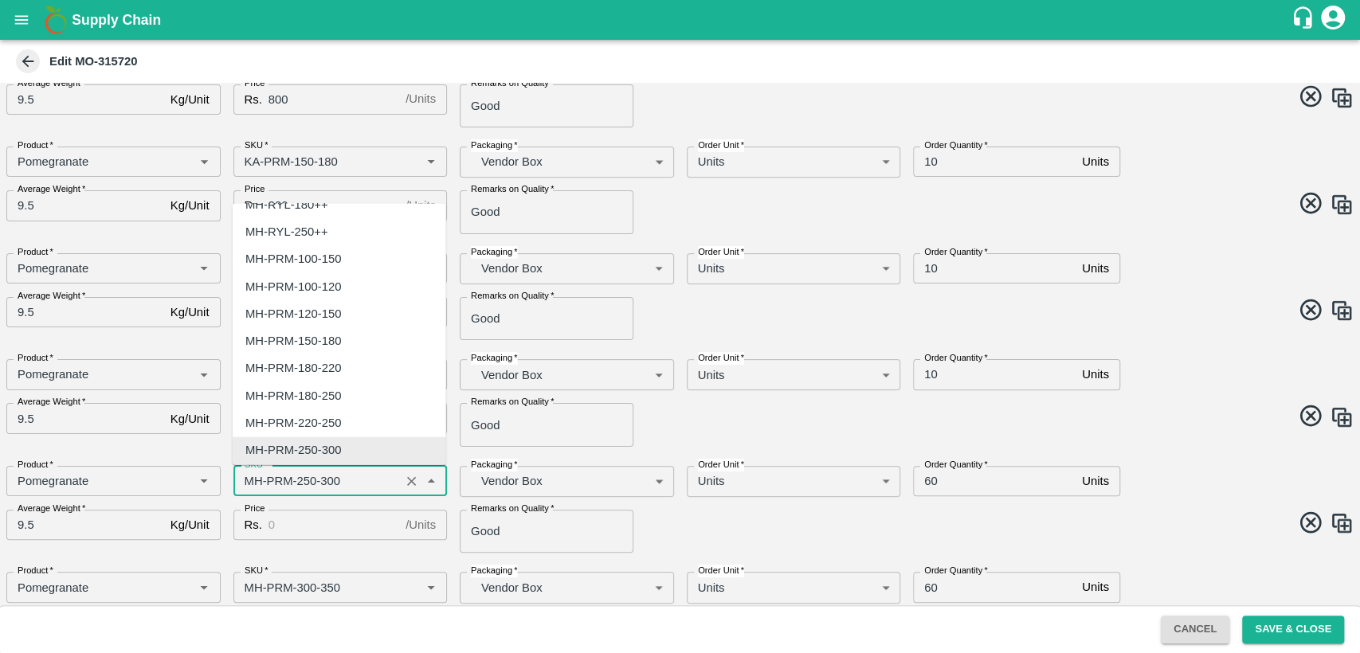
click at [250, 482] on input "SKU   *" at bounding box center [317, 481] width 158 height 21
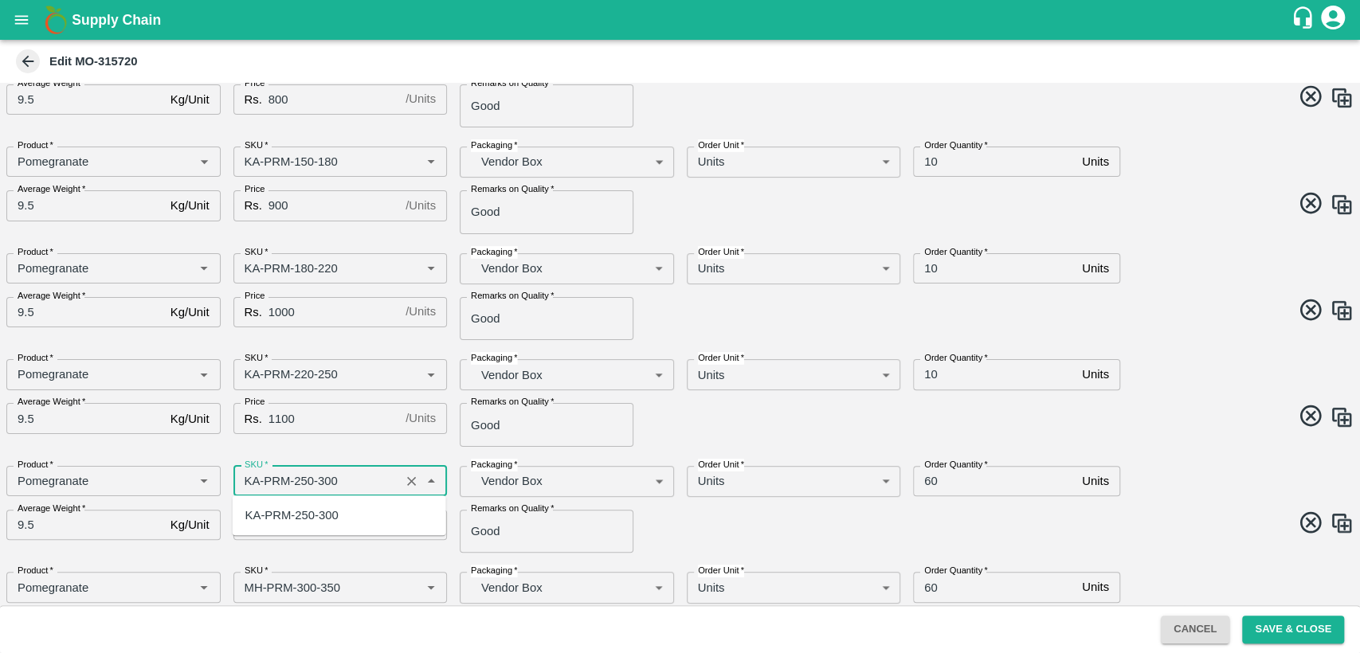
click at [278, 519] on div "KA-PRM-250-300" at bounding box center [291, 516] width 93 height 18
type input "KA-PRM-250-300"
click at [292, 528] on input "Price" at bounding box center [334, 525] width 131 height 30
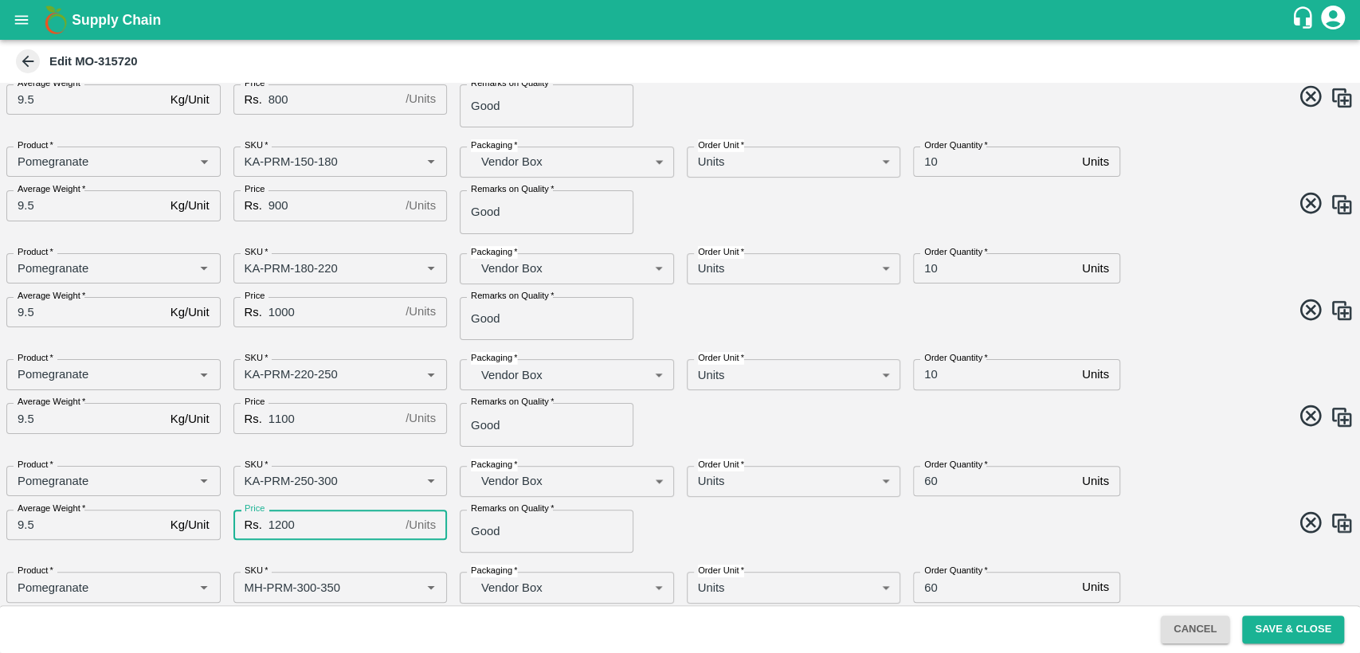
type input "1200"
click at [930, 483] on input "60" at bounding box center [994, 481] width 163 height 30
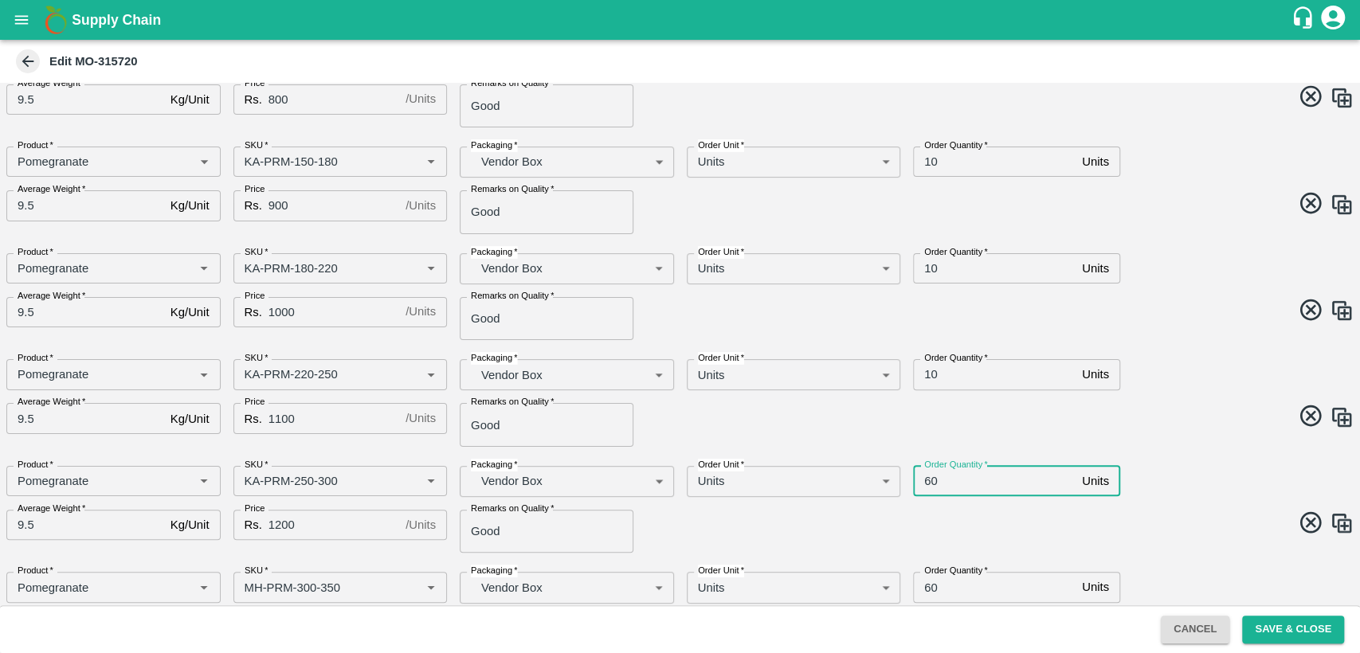
click at [930, 483] on input "60" at bounding box center [994, 481] width 163 height 30
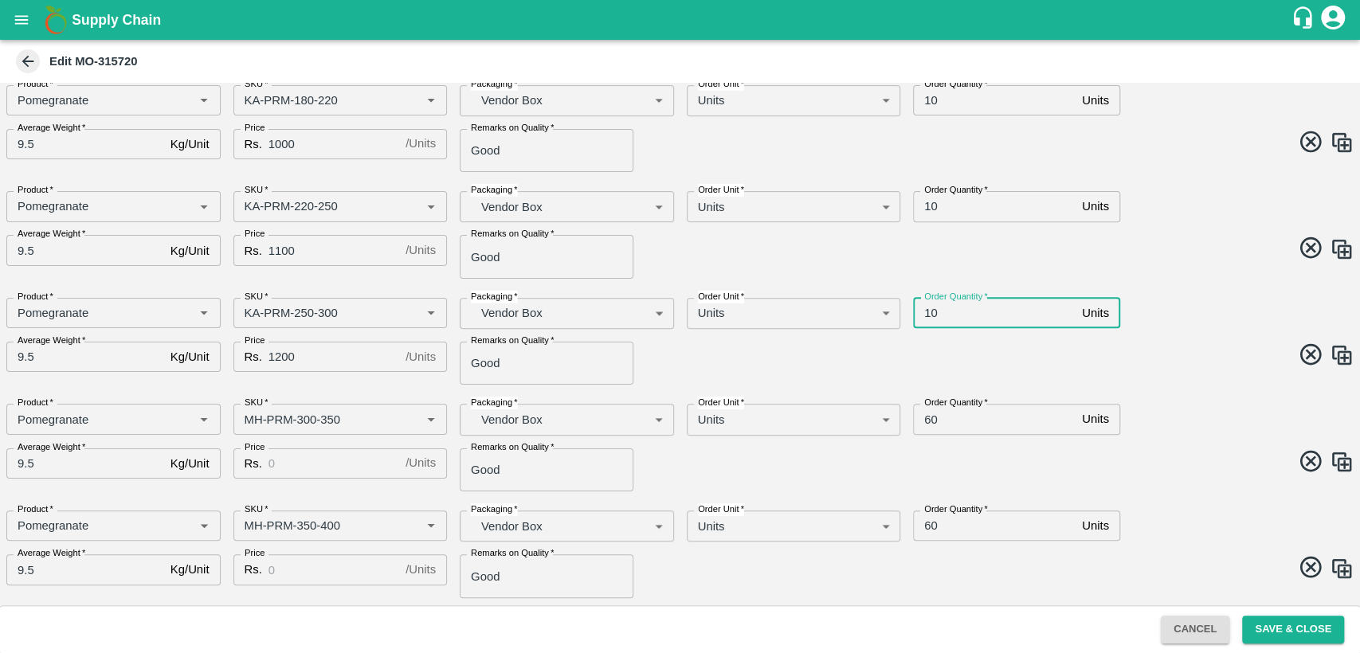
scroll to position [389, 0]
type input "10"
click at [251, 412] on input "SKU   *" at bounding box center [317, 416] width 158 height 21
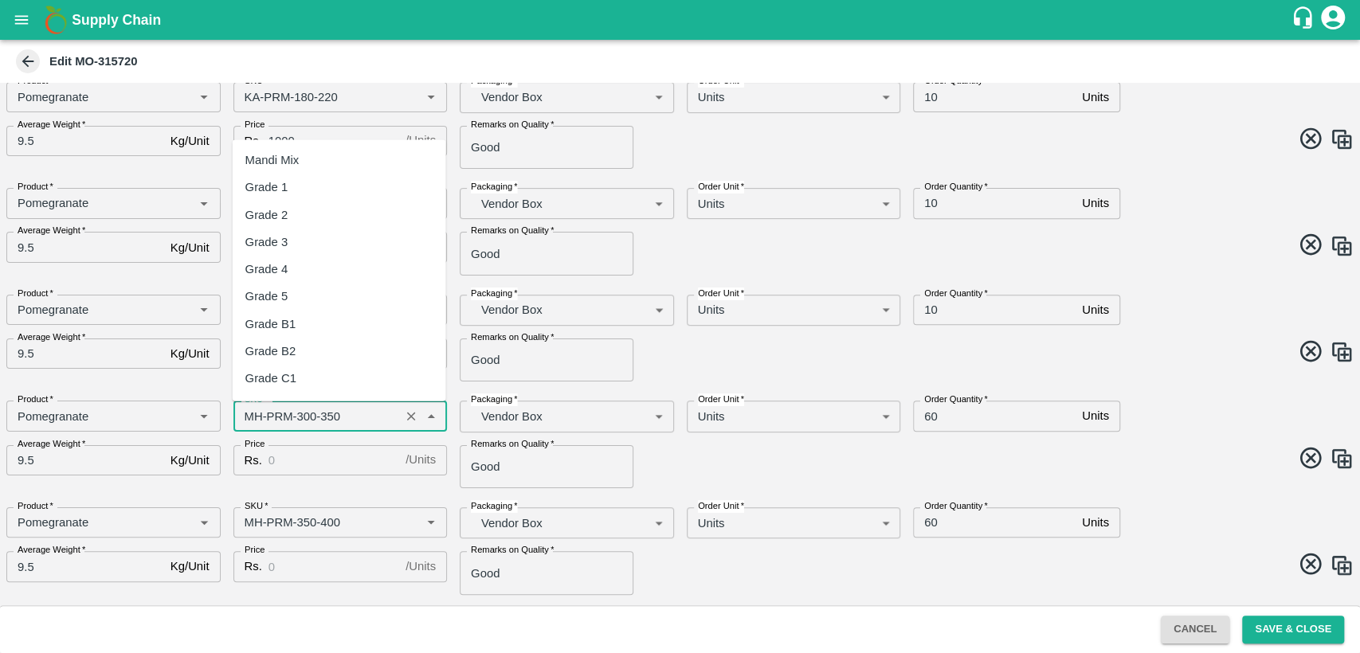
click at [251, 412] on input "SKU   *" at bounding box center [317, 416] width 158 height 21
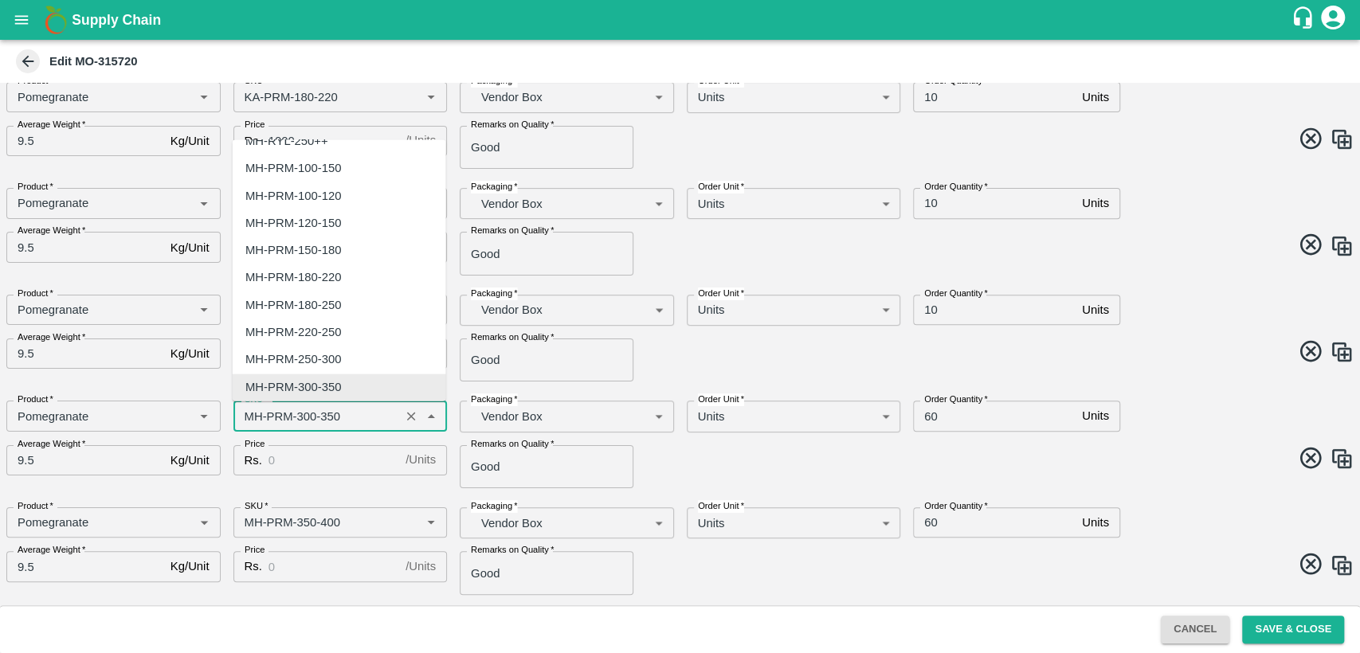
click at [251, 412] on input "SKU   *" at bounding box center [317, 416] width 158 height 21
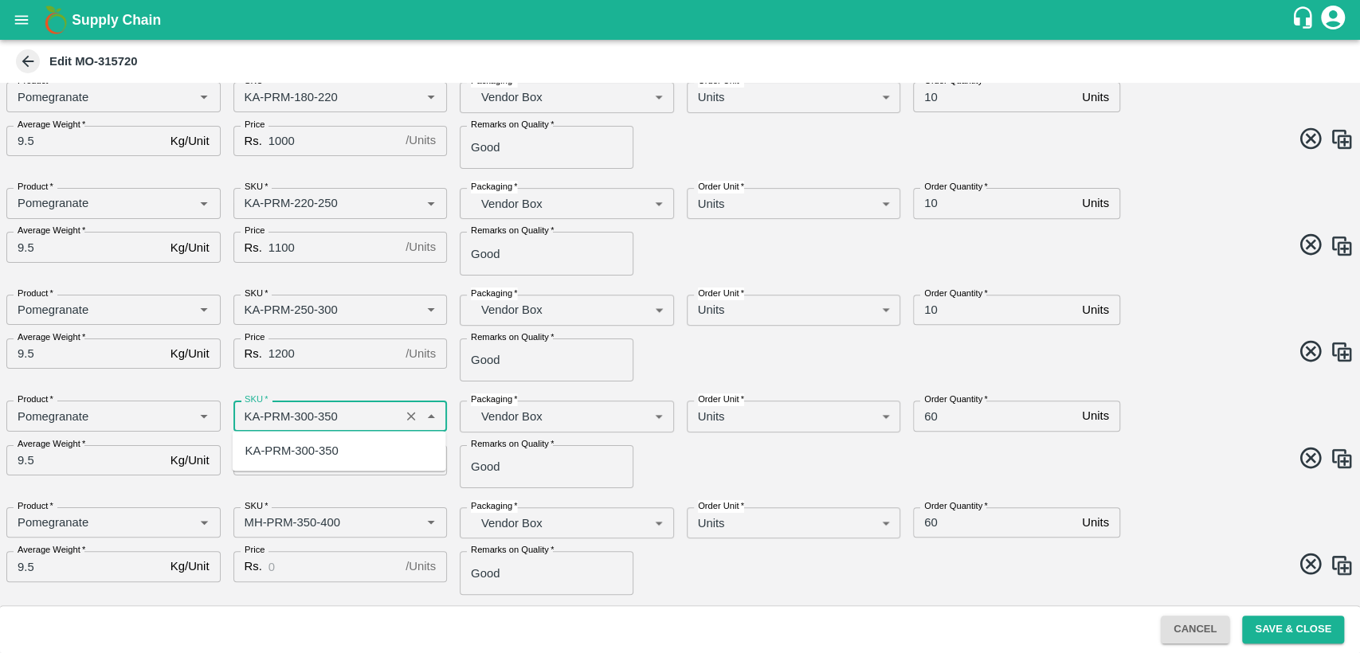
click at [291, 455] on div "KA-PRM-300-350" at bounding box center [291, 451] width 93 height 18
type input "KA-PRM-300-350"
click at [288, 463] on input "Price" at bounding box center [334, 460] width 131 height 30
type input "1300"
click at [308, 485] on div "Price Rs. 1300 / Units Price" at bounding box center [334, 461] width 227 height 56
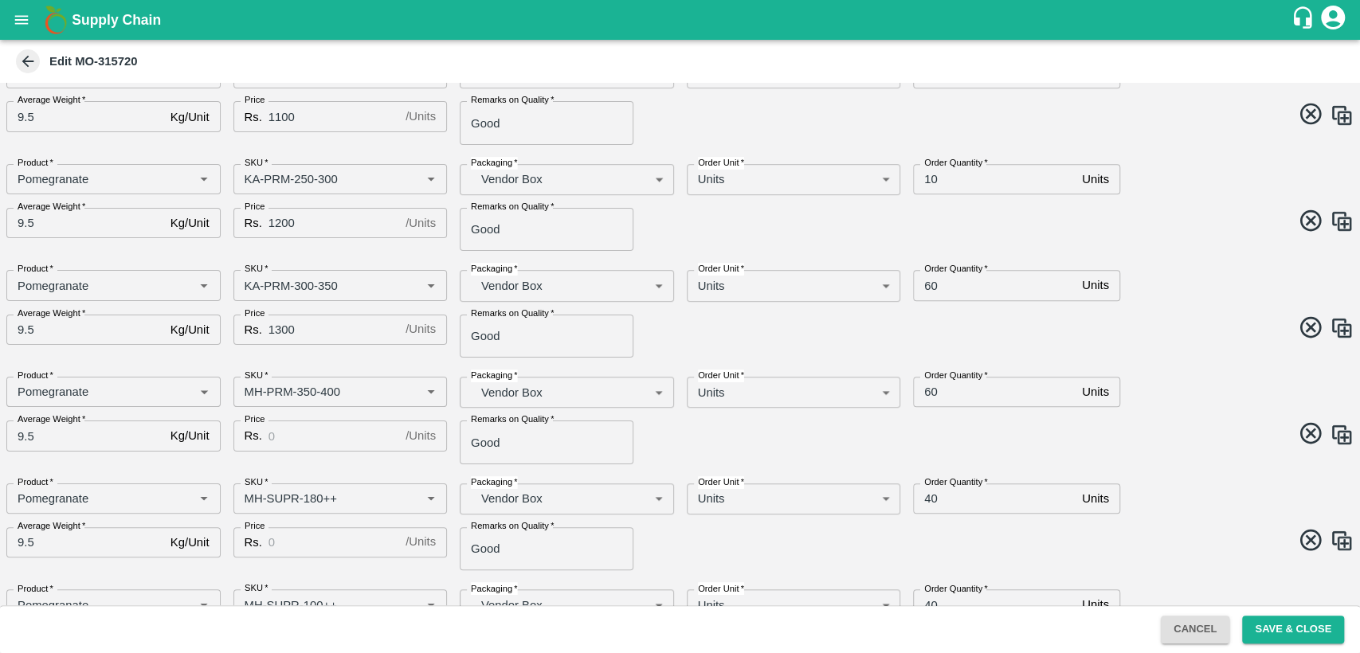
scroll to position [524, 0]
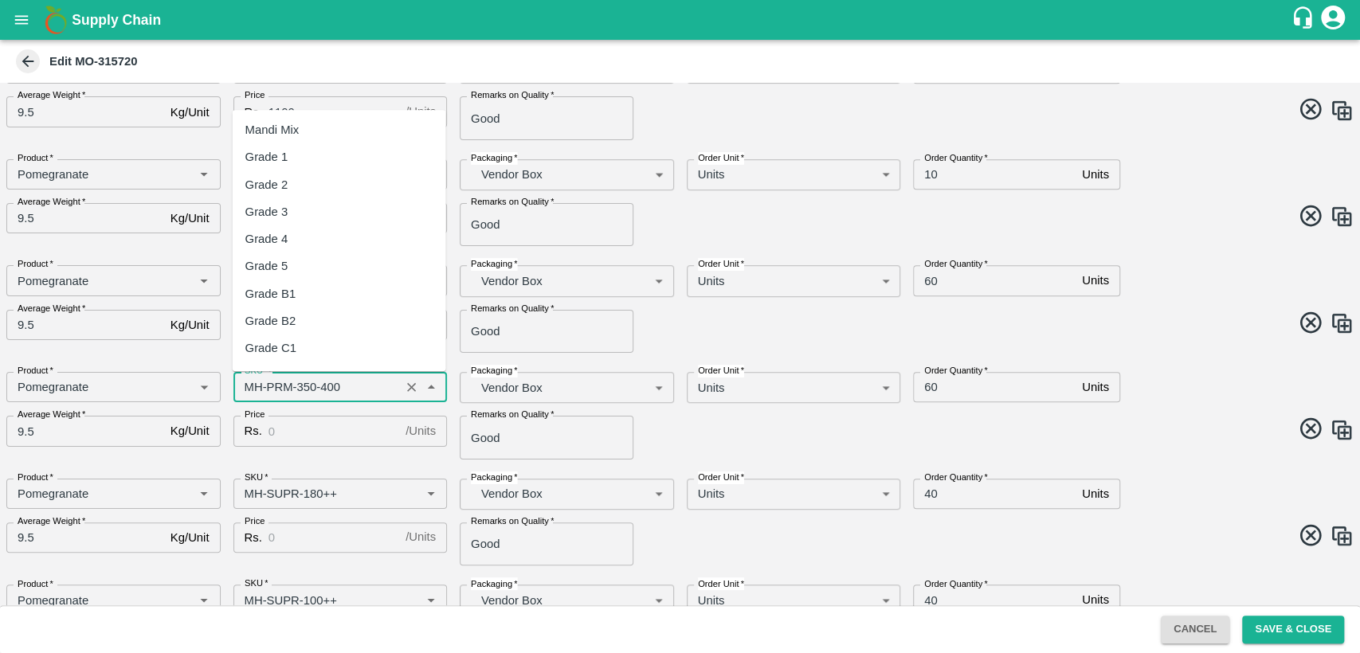
click at [254, 390] on input "SKU   *" at bounding box center [317, 387] width 158 height 21
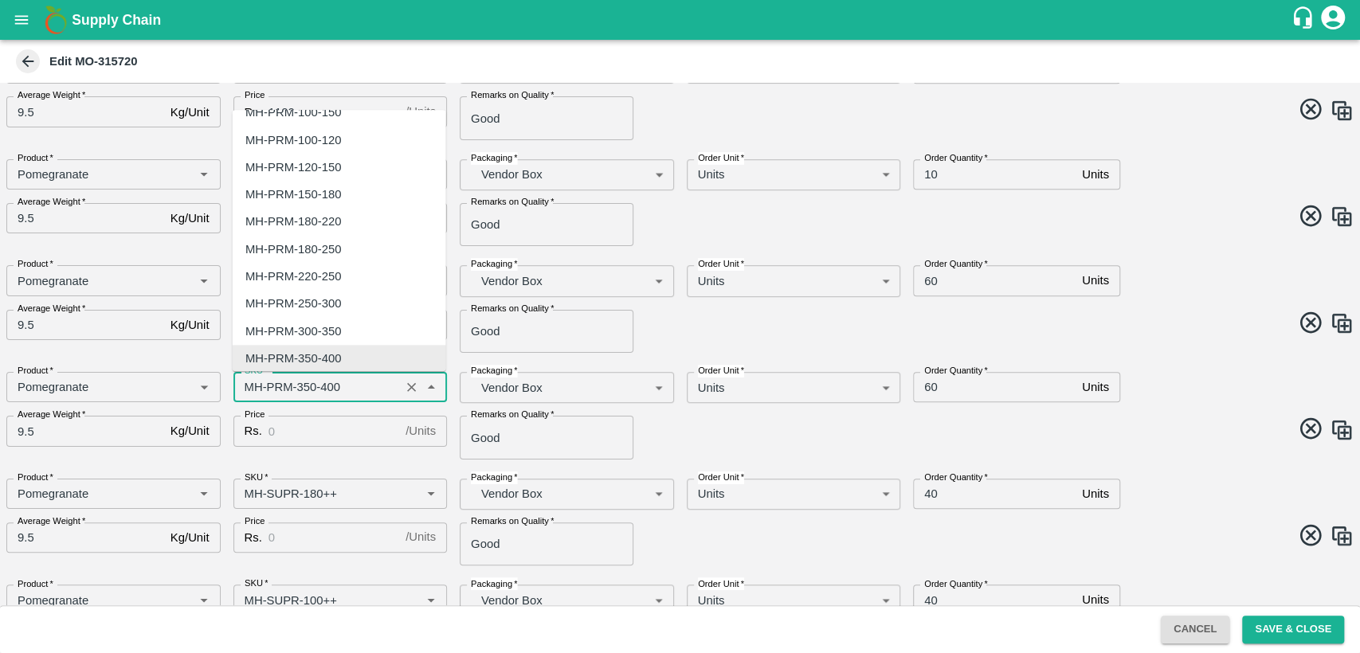
click at [254, 390] on input "SKU   *" at bounding box center [317, 387] width 158 height 21
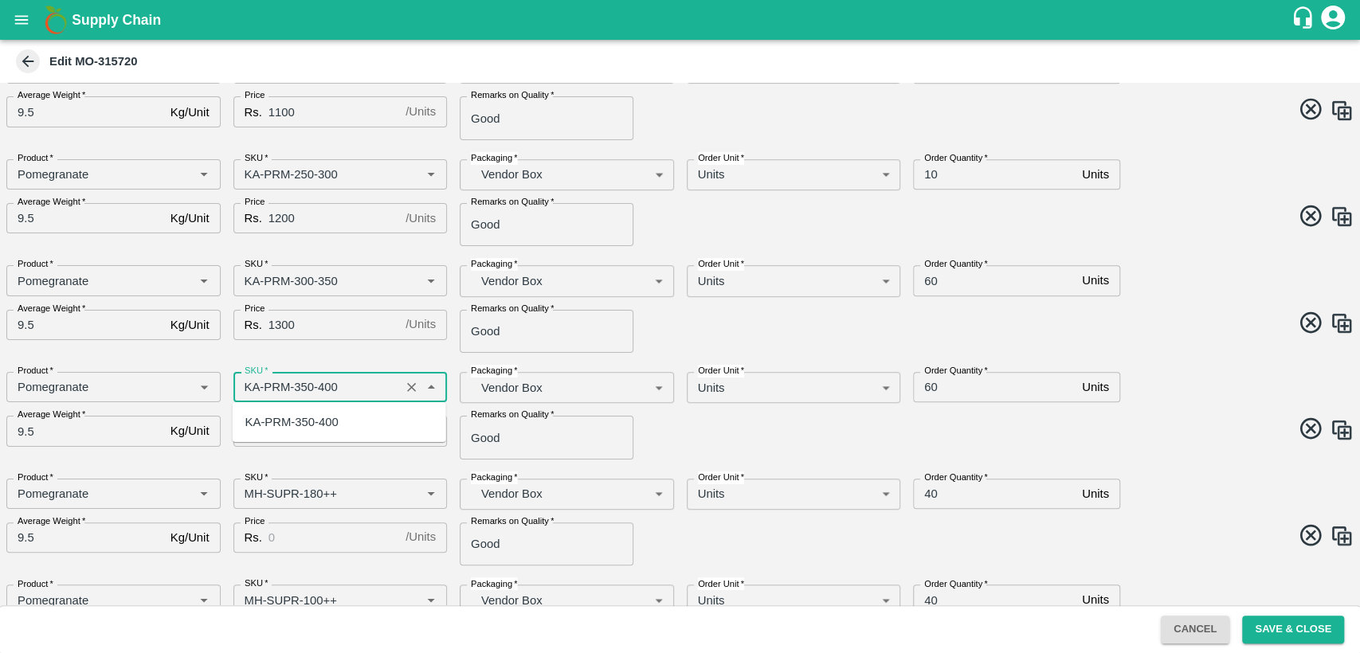
click at [275, 416] on div "KA-PRM-350-400" at bounding box center [291, 423] width 93 height 18
type input "KA-PRM-350-400"
click at [297, 435] on input "Price" at bounding box center [334, 431] width 131 height 30
type input "1400"
click at [320, 461] on div "AMO Cloned Please update Time of delivery and Price before saving. DC   * Fruit…" at bounding box center [680, 344] width 1360 height 523
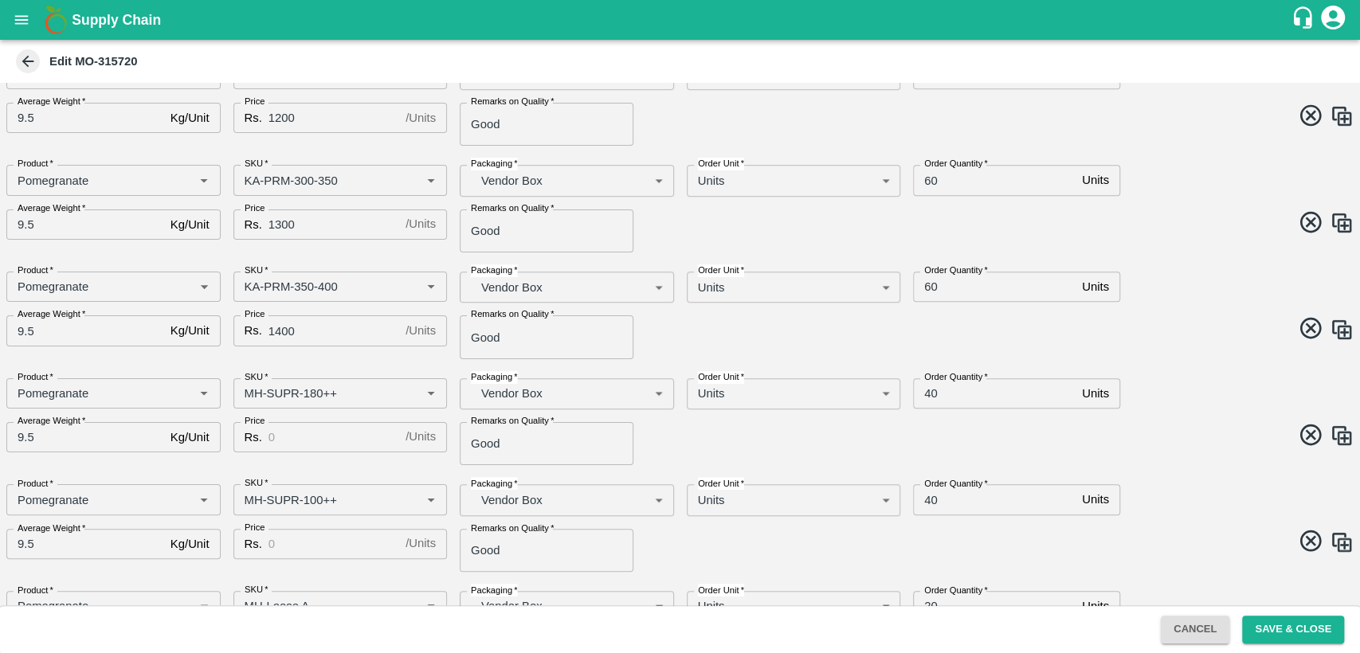
scroll to position [643, 0]
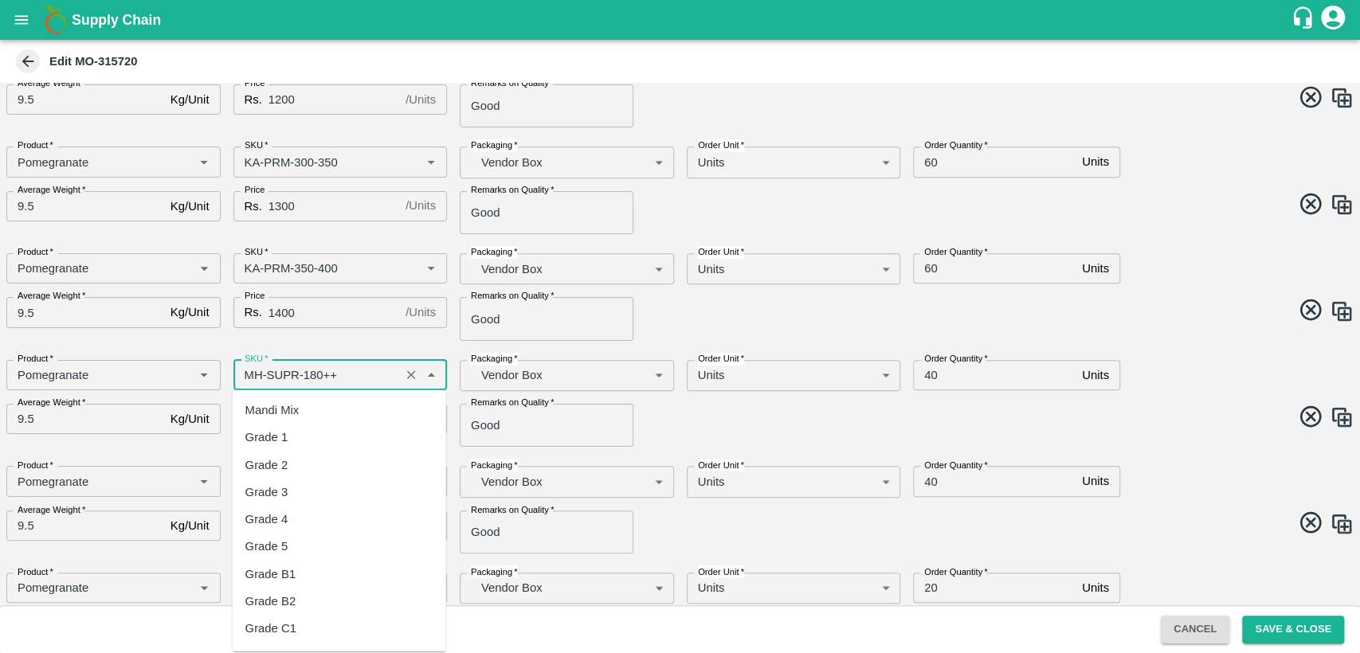
click at [248, 377] on input "SKU   *" at bounding box center [317, 375] width 158 height 21
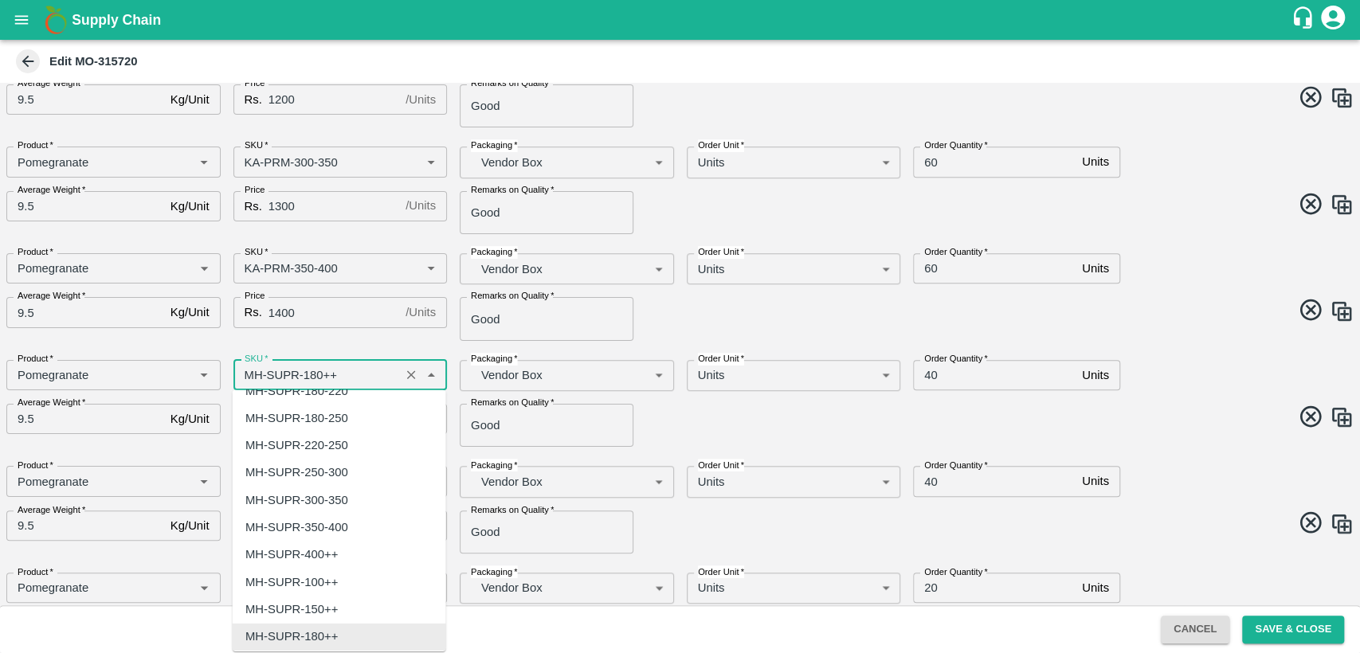
click at [248, 377] on input "SKU   *" at bounding box center [317, 375] width 158 height 21
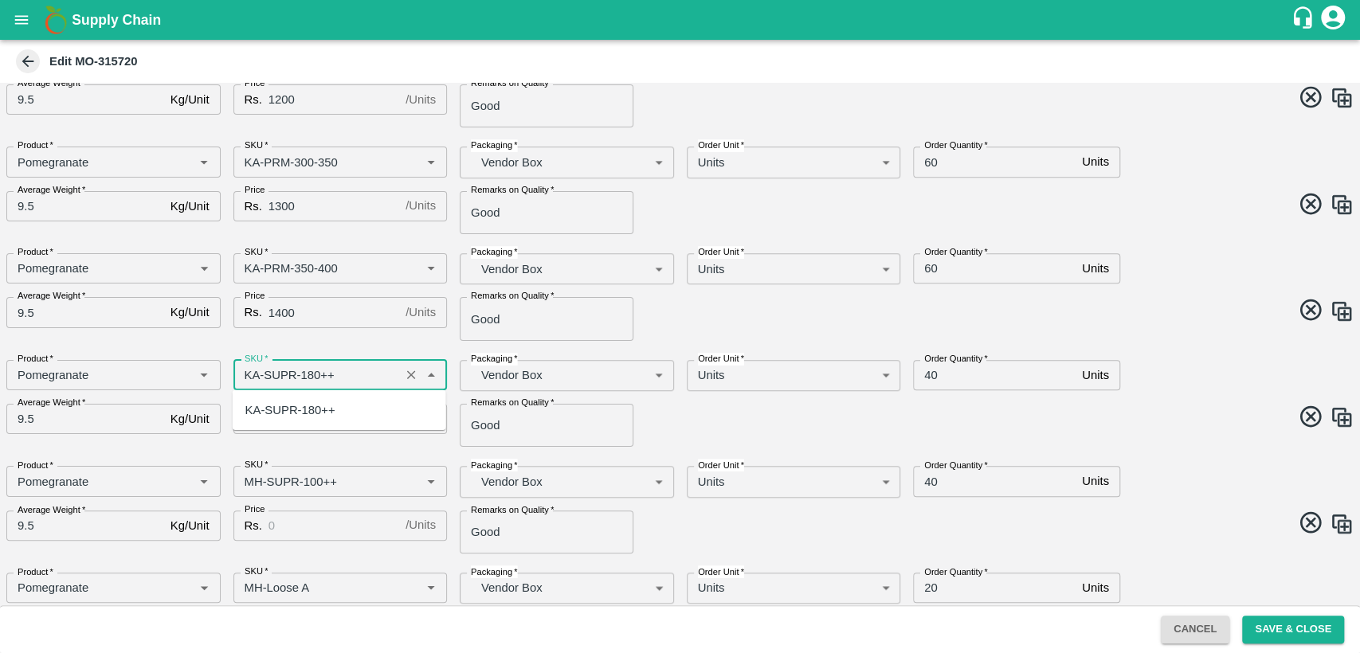
click at [272, 417] on div "KA-SUPR-180++" at bounding box center [290, 411] width 90 height 18
type input "KA-SUPR-180++"
click at [296, 417] on input "Price" at bounding box center [334, 419] width 131 height 30
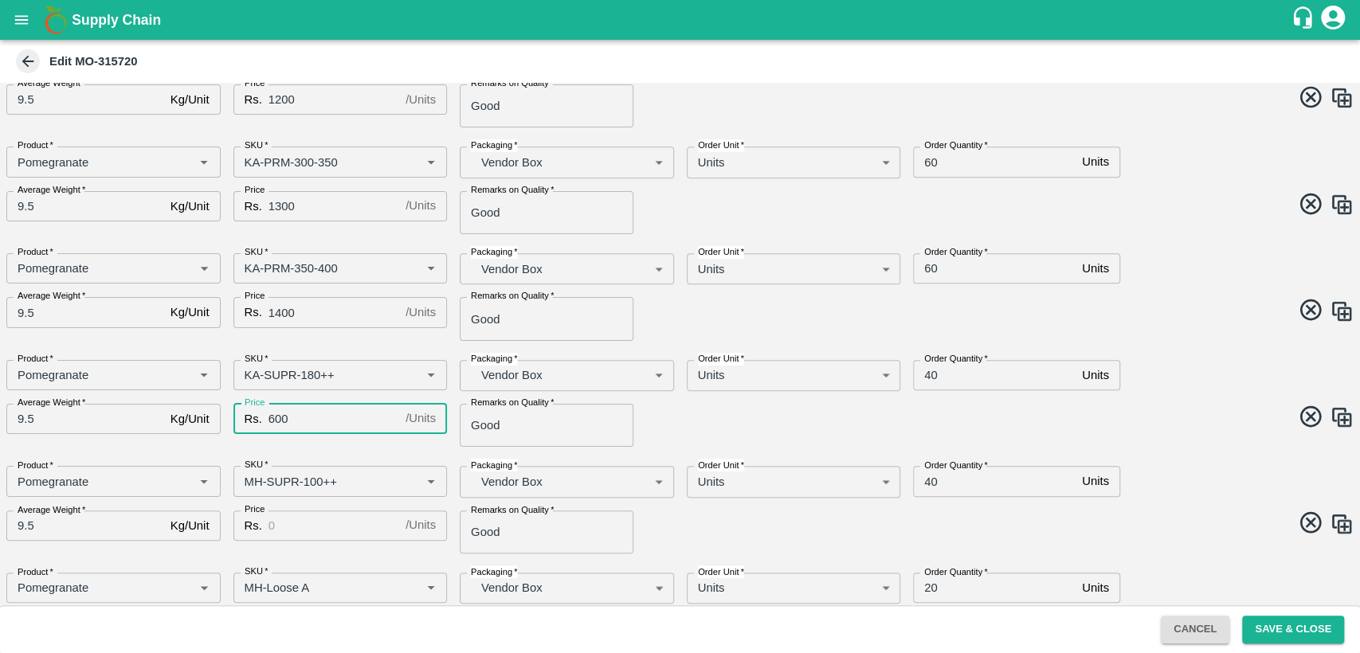
type input "600"
click at [308, 444] on div "Price Rs. 600 / Units Price" at bounding box center [334, 419] width 227 height 56
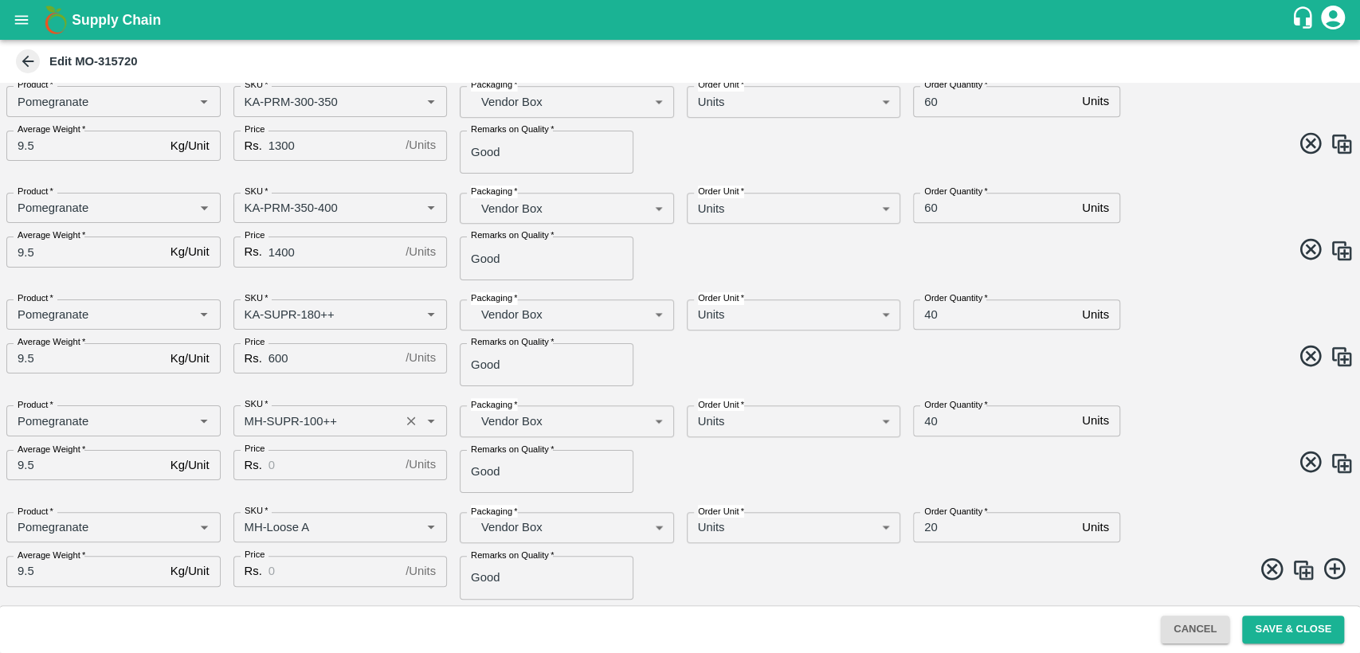
click at [253, 422] on input "SKU   *" at bounding box center [317, 420] width 158 height 21
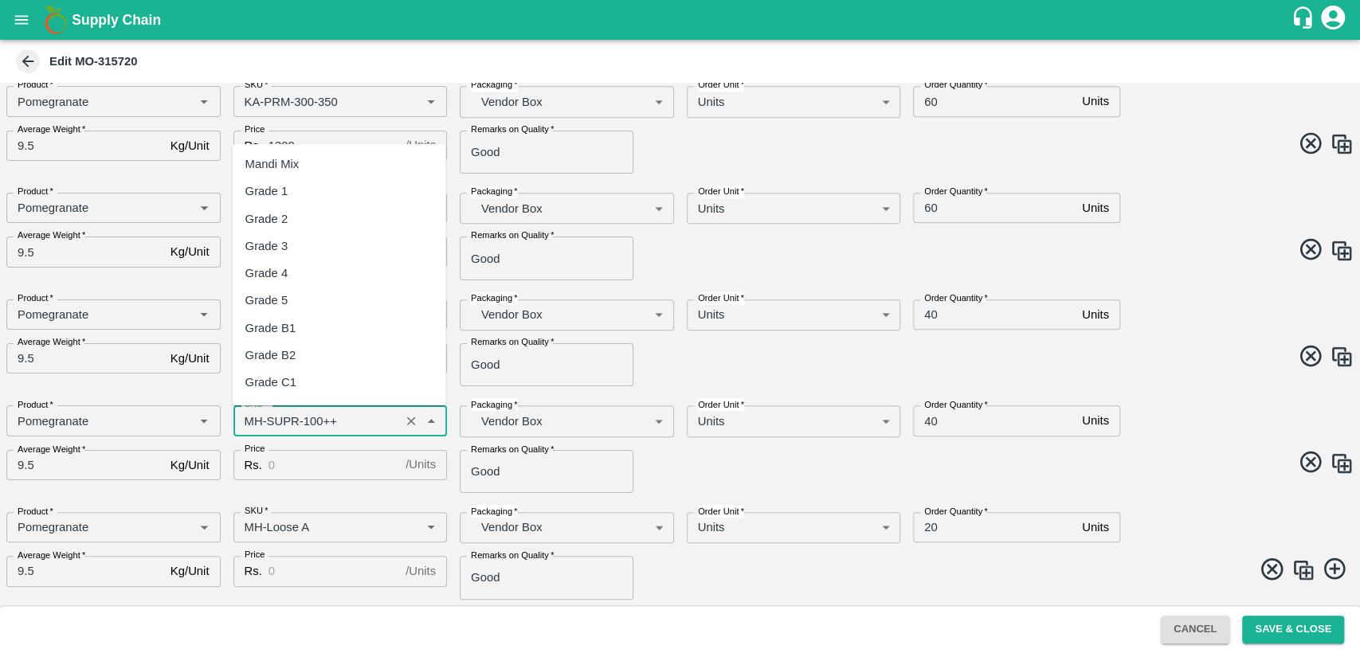
scroll to position [1575, 0]
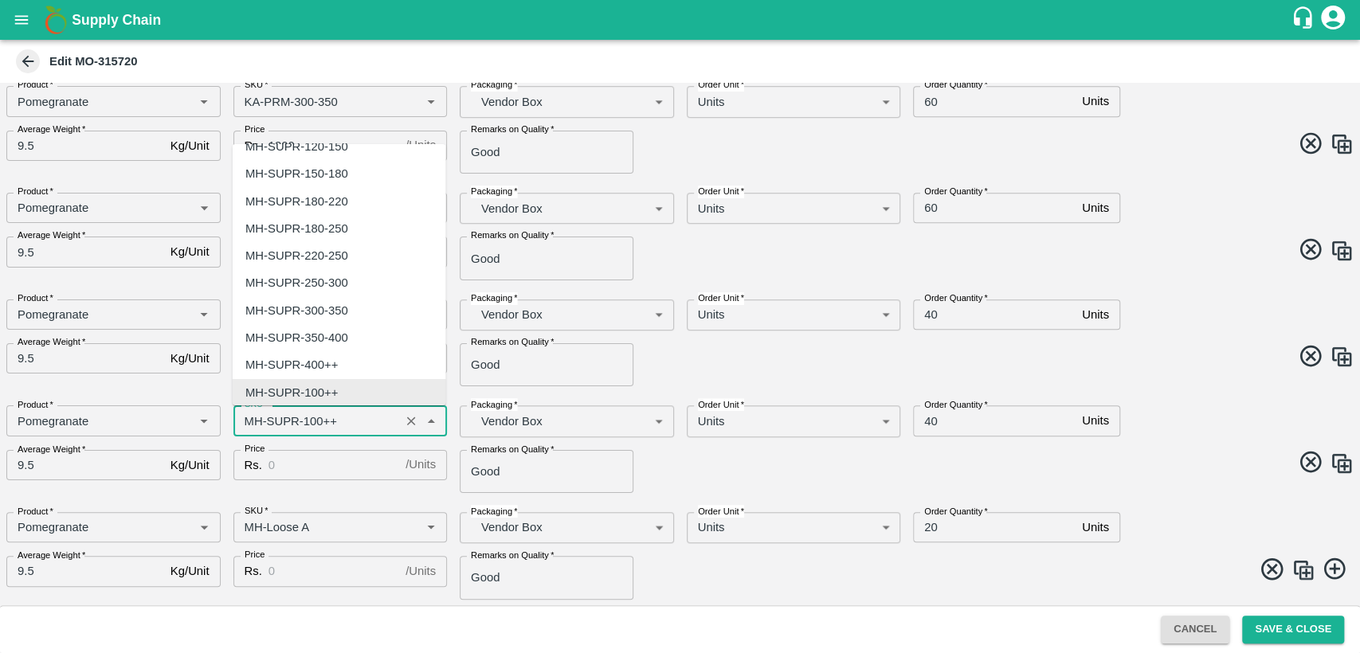
click at [253, 422] on input "SKU   *" at bounding box center [317, 420] width 158 height 21
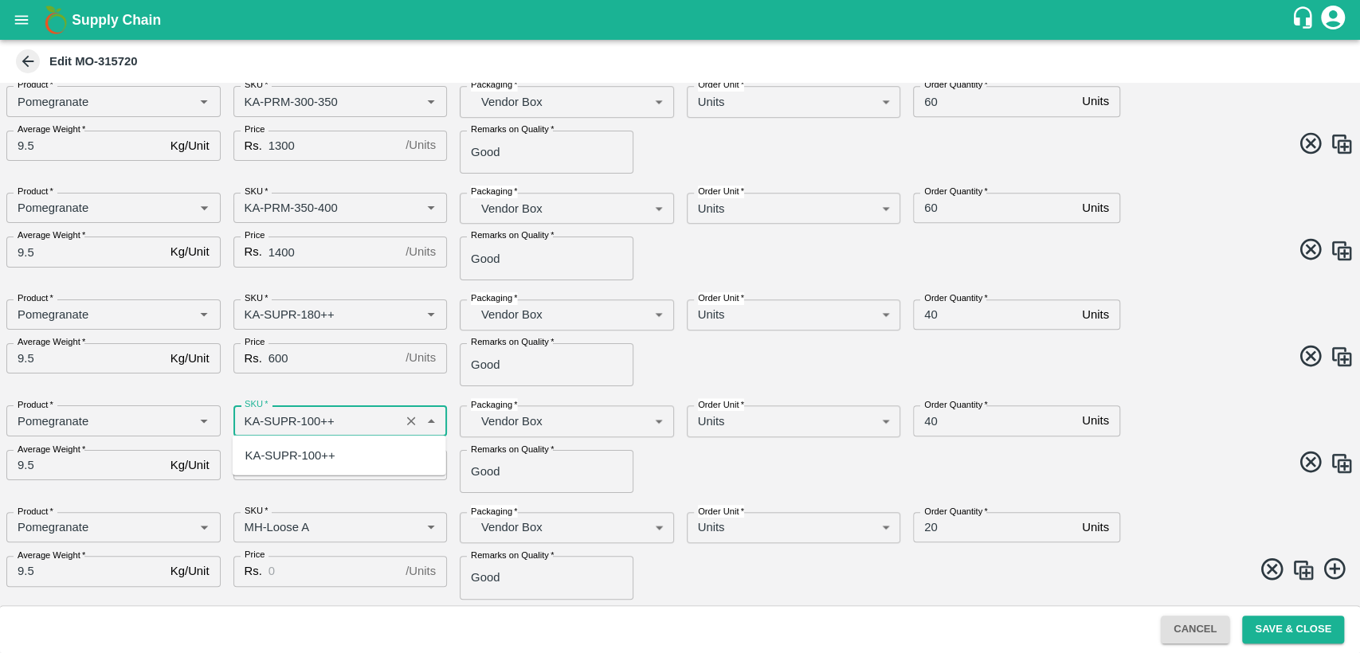
click at [286, 458] on div "KA-SUPR-100++" at bounding box center [290, 456] width 90 height 18
type input "KA-SUPR-100++"
click at [286, 458] on input "Price" at bounding box center [334, 465] width 131 height 30
type input "500"
click at [247, 525] on input "SKU   *" at bounding box center [317, 527] width 158 height 21
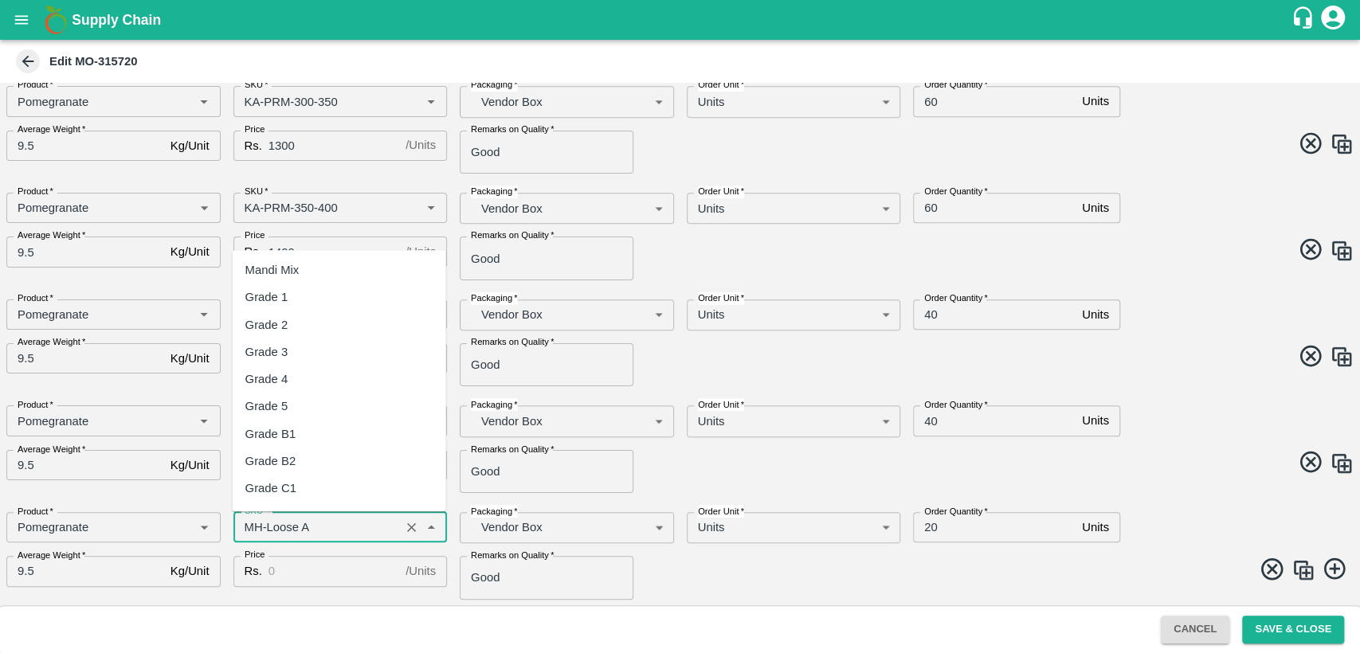
click at [247, 525] on input "SKU   *" at bounding box center [317, 527] width 158 height 21
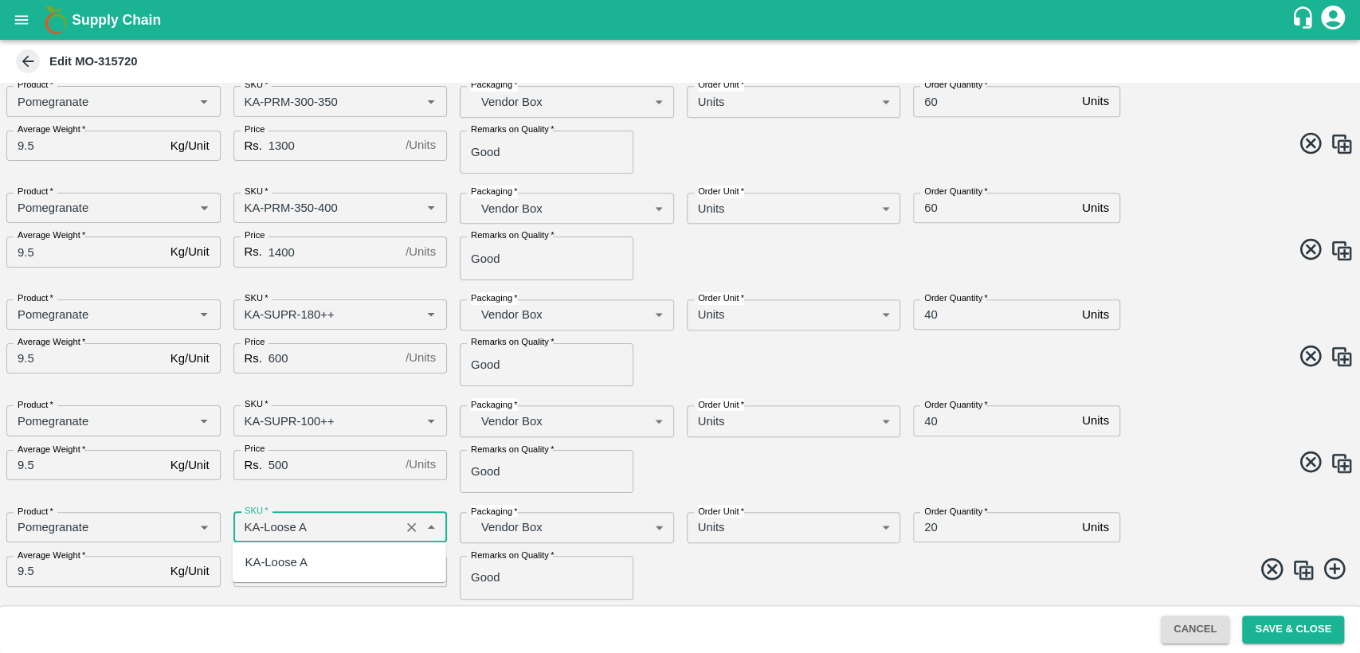
click at [290, 565] on div "KA-Loose A" at bounding box center [276, 563] width 62 height 18
type input "KA-Loose A"
click at [295, 568] on input "Price" at bounding box center [334, 571] width 131 height 30
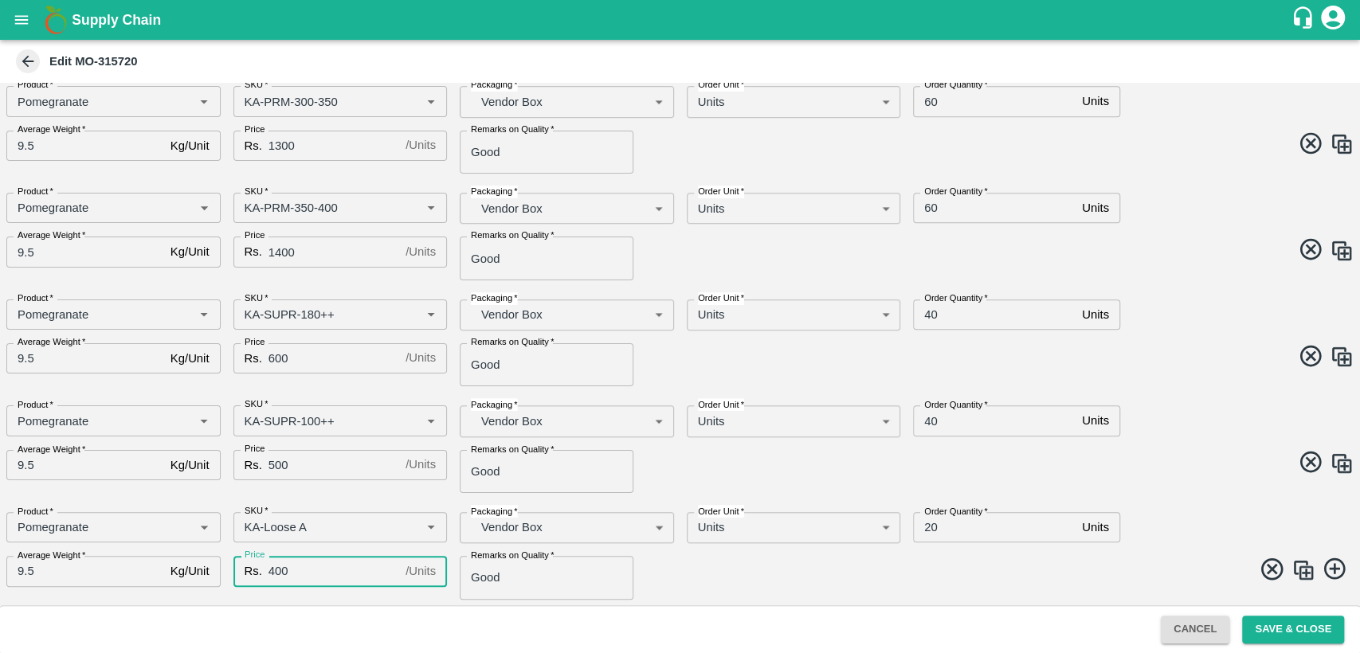
type input "400"
click at [1305, 573] on img at bounding box center [1304, 571] width 24 height 24
click at [1300, 567] on img at bounding box center [1304, 571] width 24 height 24
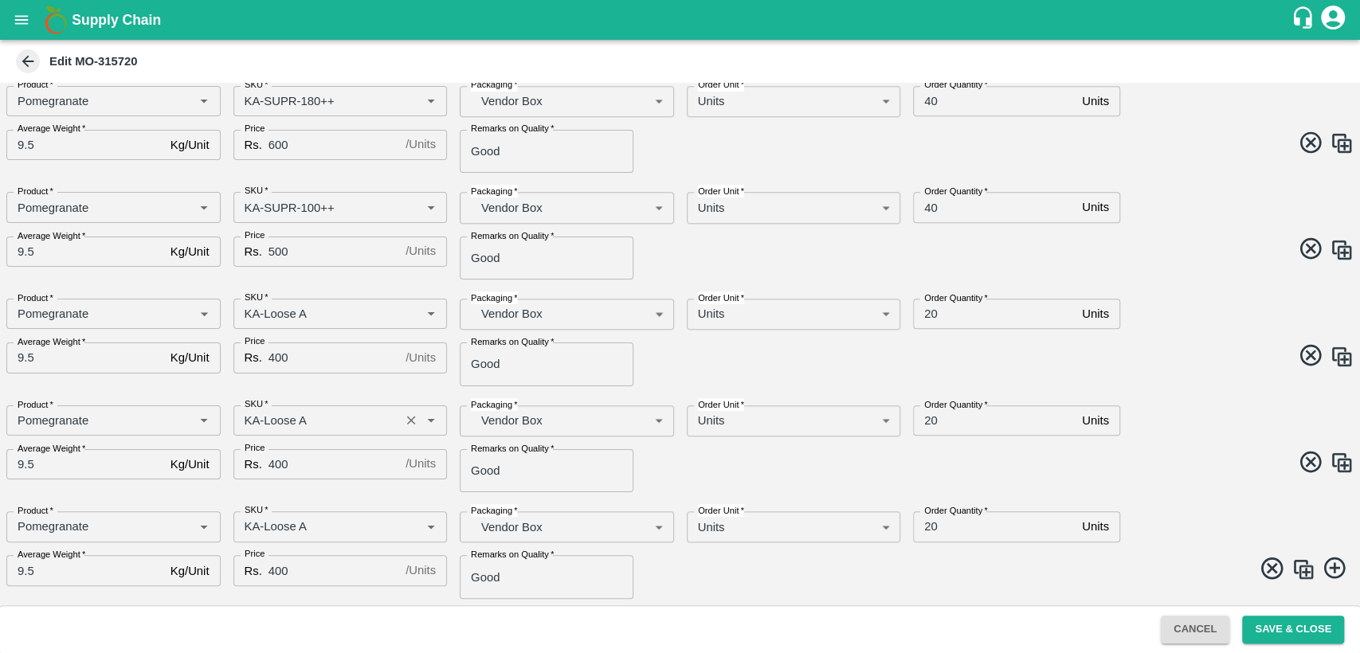
click at [345, 409] on div "SKU   *" at bounding box center [340, 421] width 214 height 30
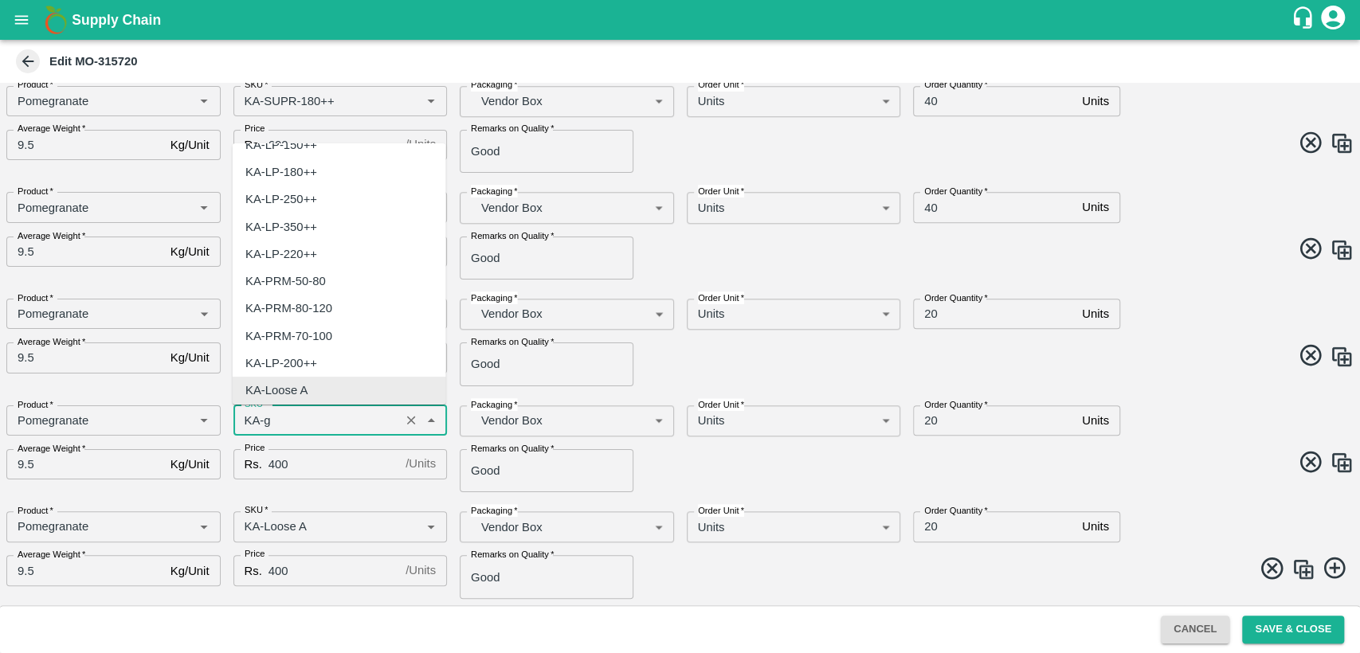
scroll to position [0, 0]
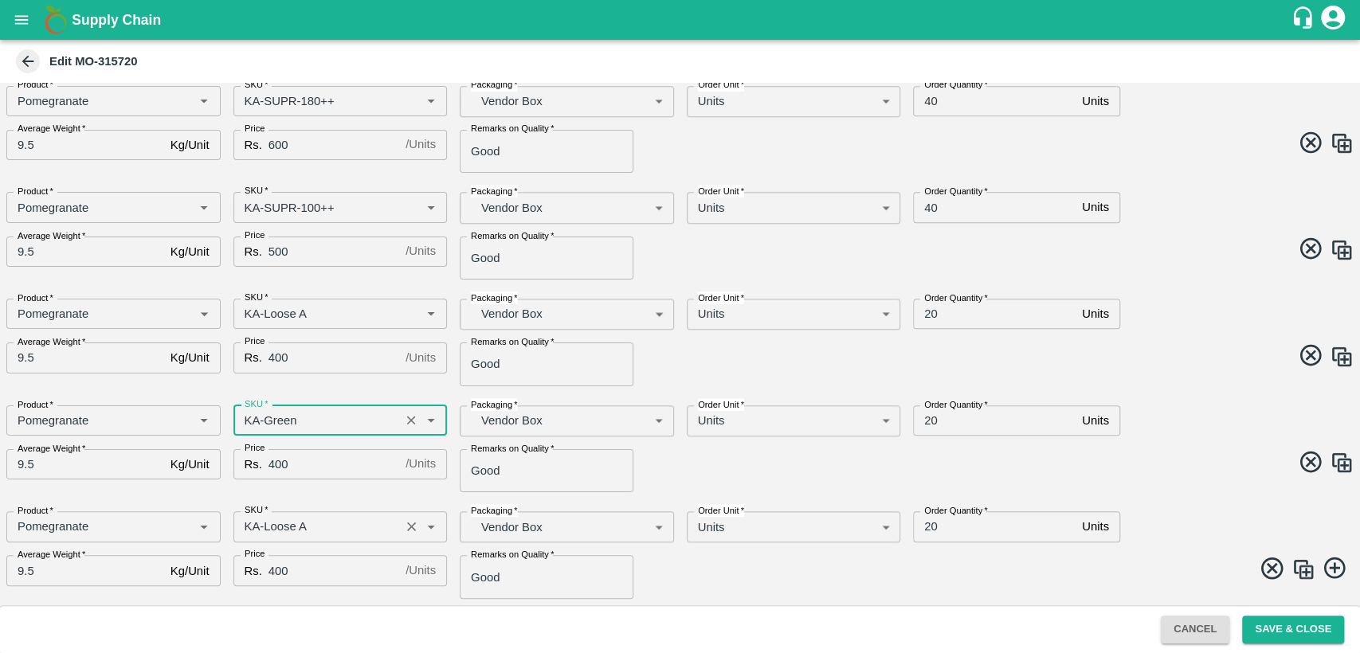
type input "KA-Green"
click at [328, 518] on input "SKU   *" at bounding box center [317, 526] width 158 height 21
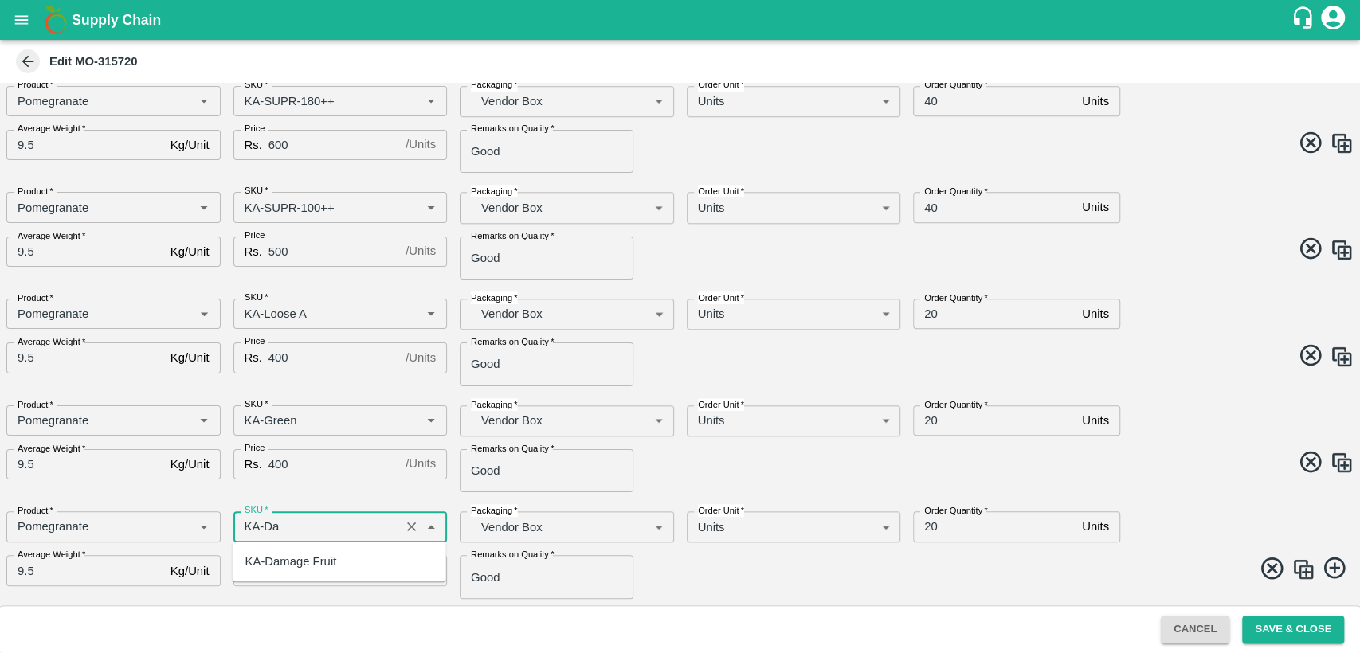
click at [331, 567] on div "KA-Damage Fruit" at bounding box center [291, 562] width 92 height 18
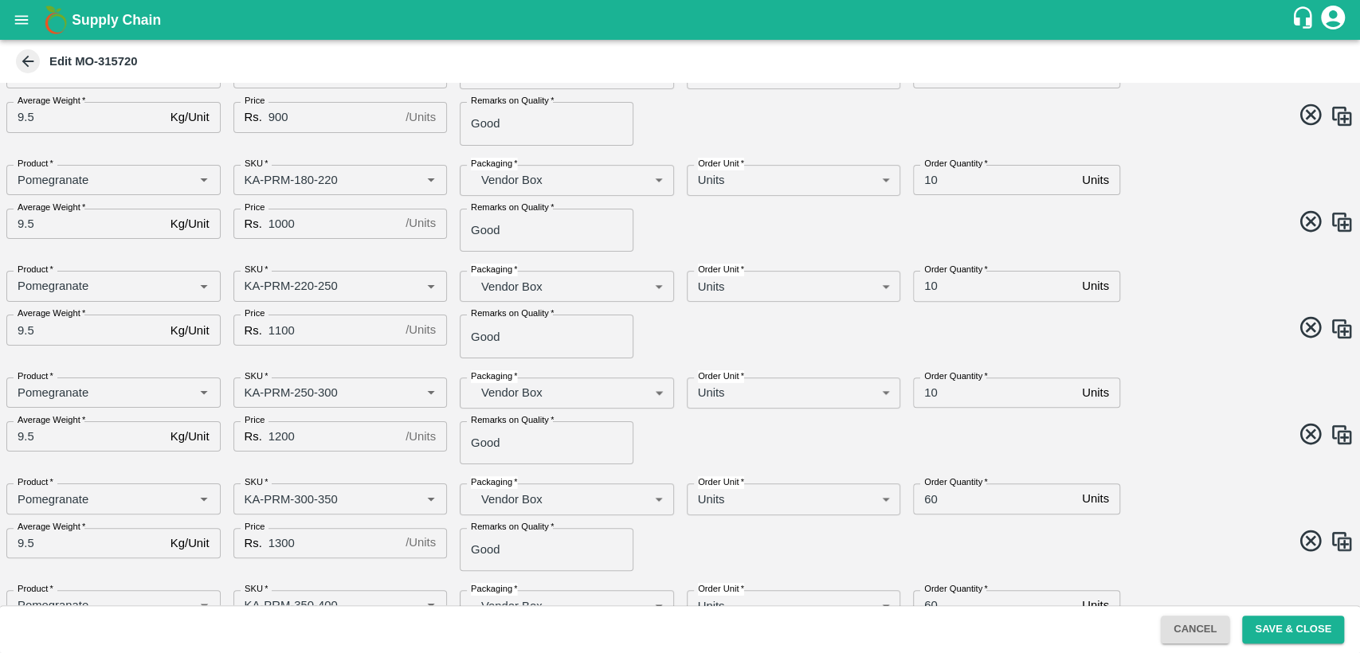
scroll to position [318, 0]
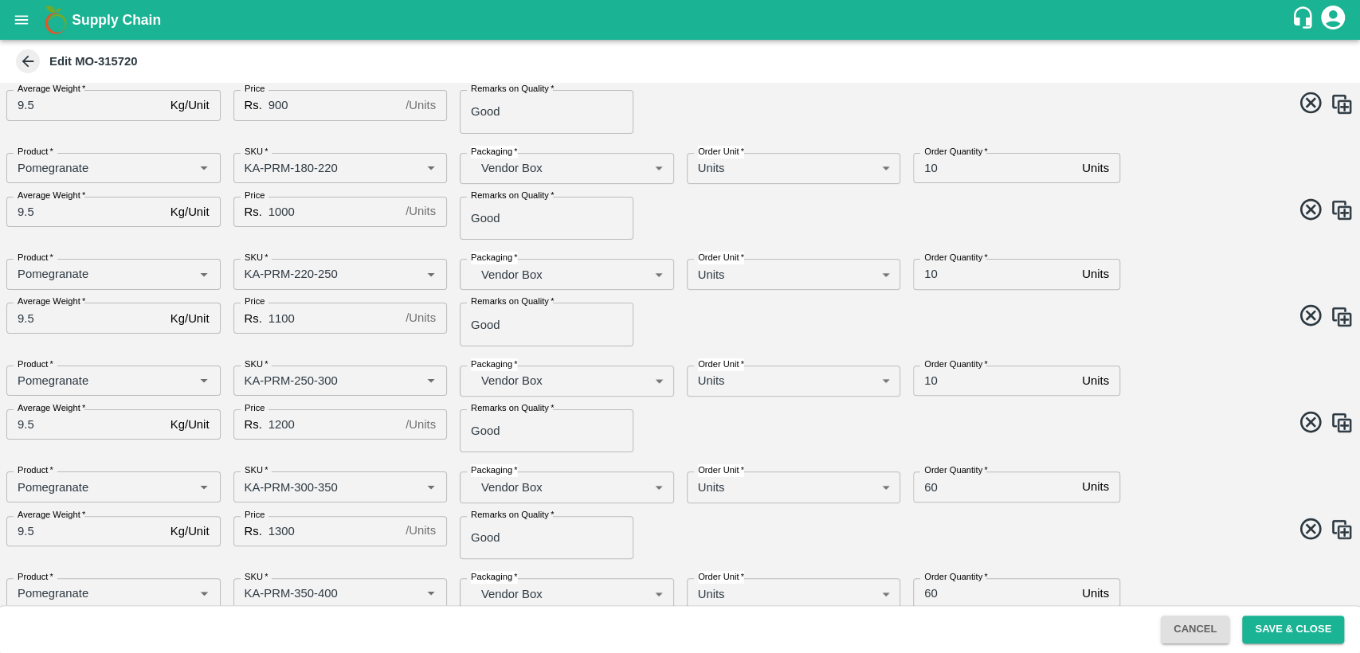
type input "KA-Damage Fruit"
click at [928, 492] on input "60" at bounding box center [994, 487] width 163 height 30
type input "10"
click at [969, 516] on span at bounding box center [1014, 531] width 681 height 31
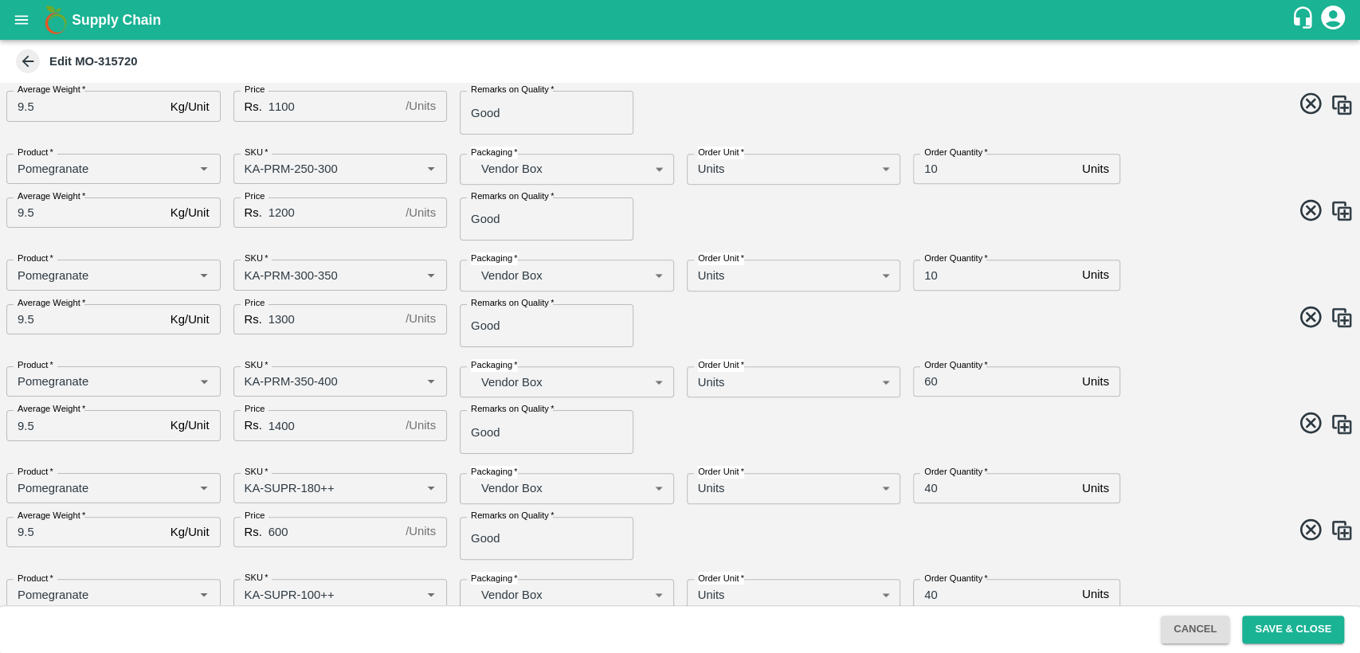
scroll to position [537, 0]
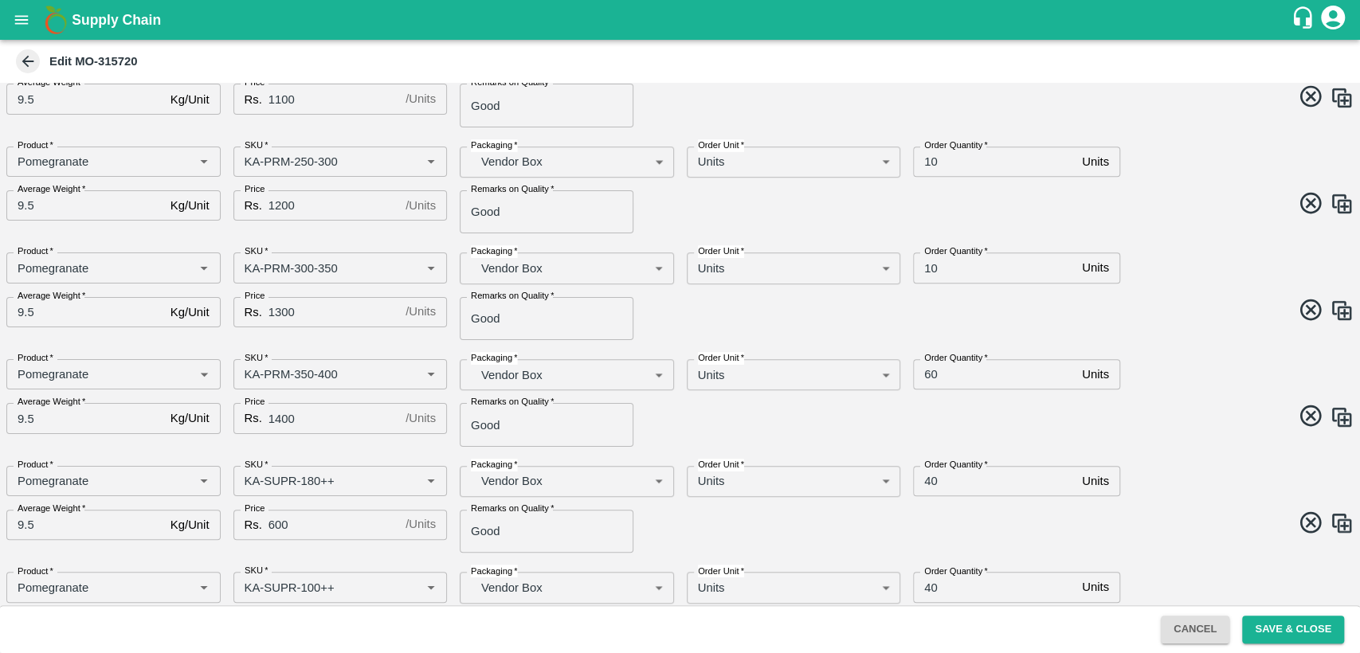
click at [927, 376] on input "60" at bounding box center [994, 374] width 163 height 30
type input "10"
click at [931, 480] on input "40" at bounding box center [994, 481] width 163 height 30
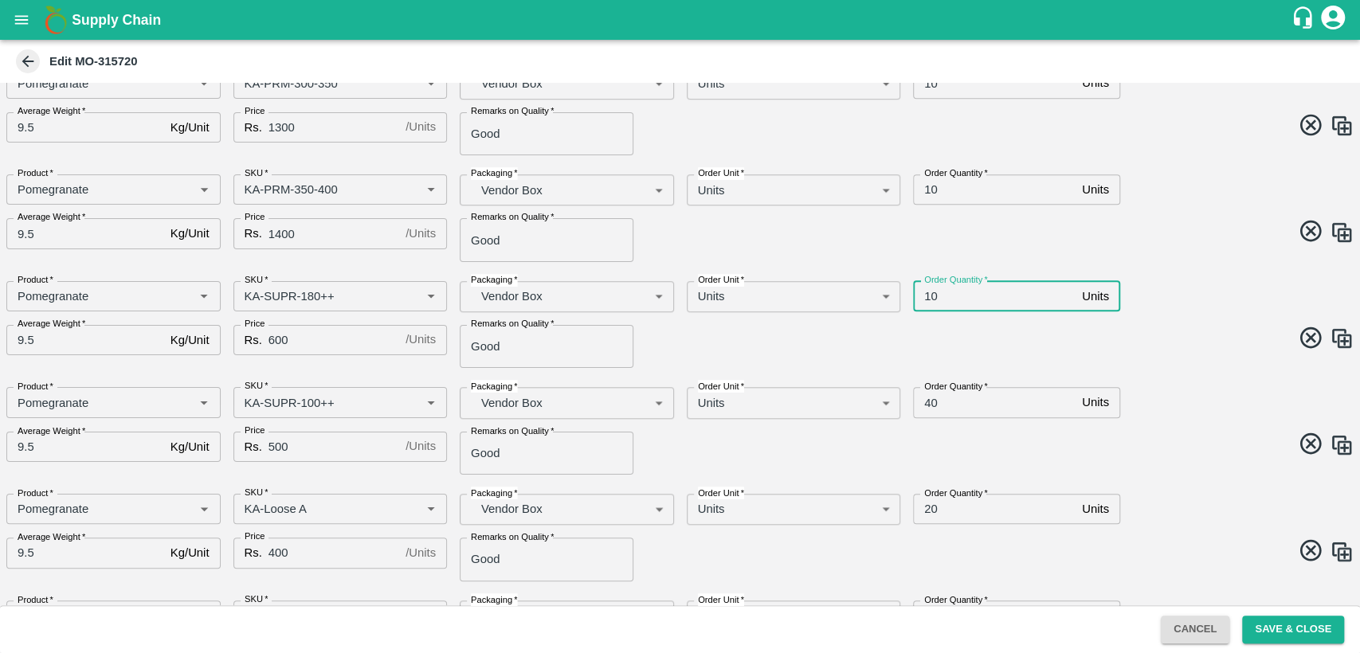
scroll to position [723, 0]
type input "10"
click at [928, 407] on input "40" at bounding box center [994, 401] width 163 height 30
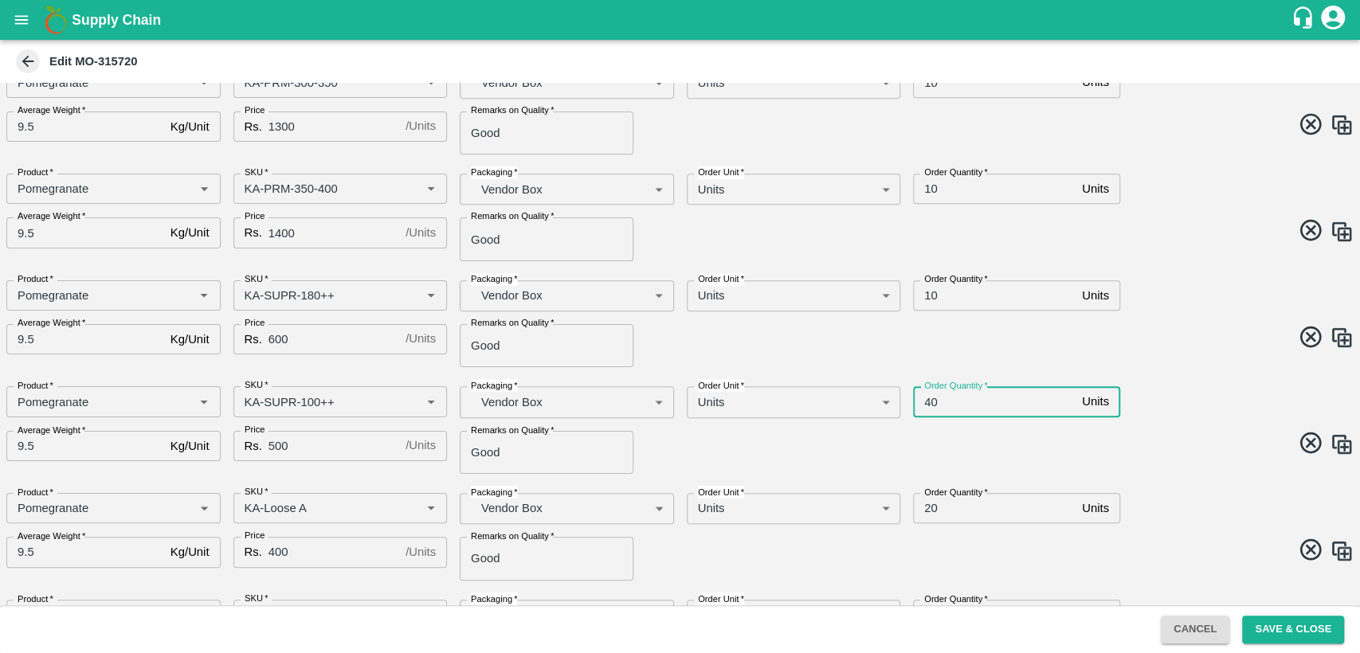
click at [928, 407] on input "40" at bounding box center [994, 401] width 163 height 30
type input "10"
click at [922, 514] on input "20" at bounding box center [994, 508] width 163 height 30
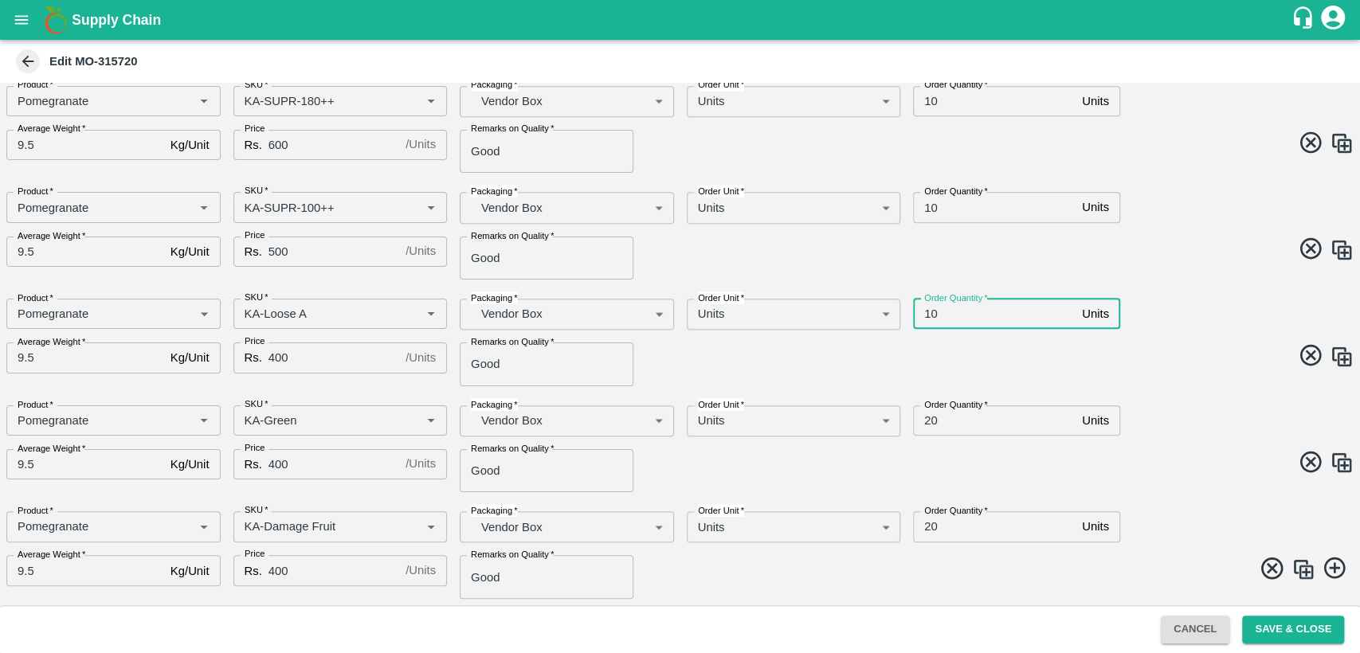
type input "10"
click at [925, 420] on input "20" at bounding box center [994, 421] width 163 height 30
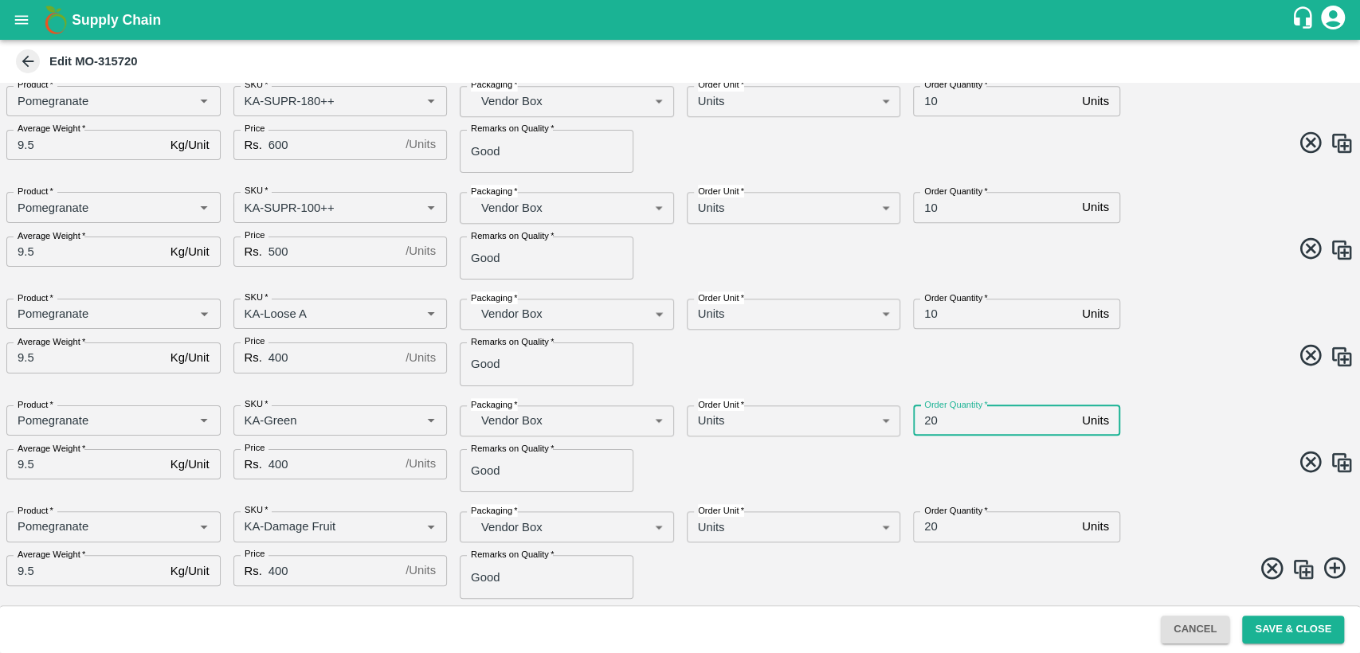
click at [925, 420] on input "20" at bounding box center [994, 421] width 163 height 30
type input "5"
click at [929, 531] on input "20" at bounding box center [994, 527] width 163 height 30
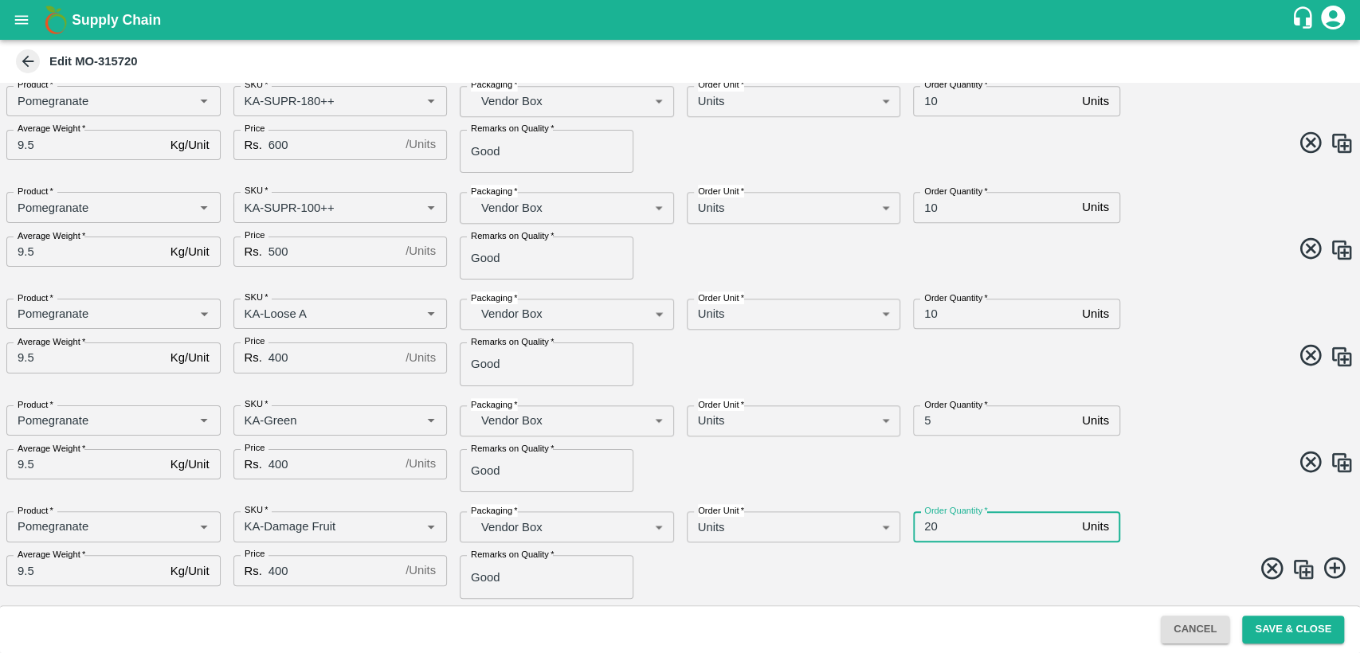
click at [929, 531] on input "20" at bounding box center [994, 527] width 163 height 30
type input "5"
click at [1218, 461] on span at bounding box center [1014, 464] width 681 height 31
click at [1282, 626] on button "Save & Close" at bounding box center [1293, 630] width 102 height 28
